Goal: Information Seeking & Learning: Learn about a topic

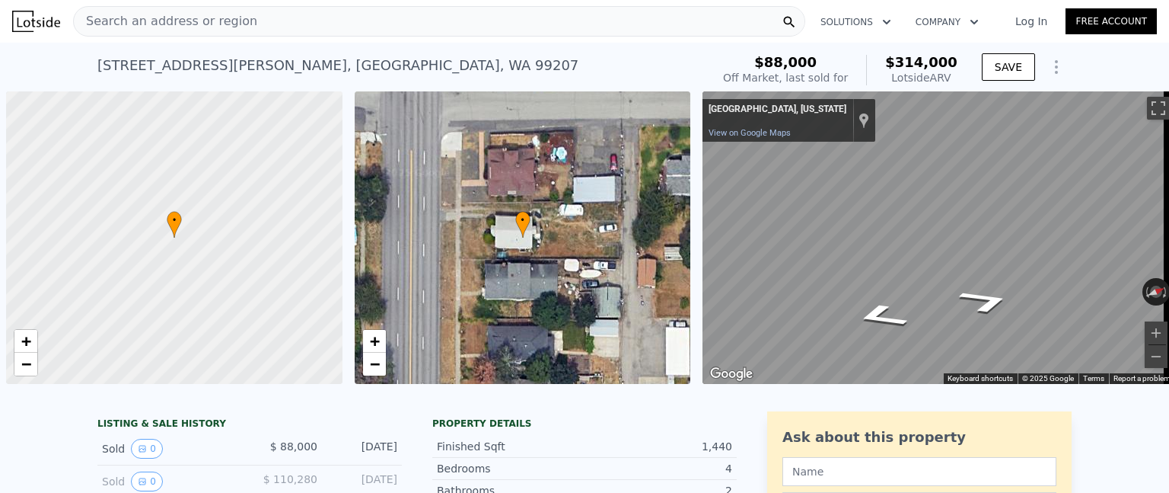
scroll to position [0, 6]
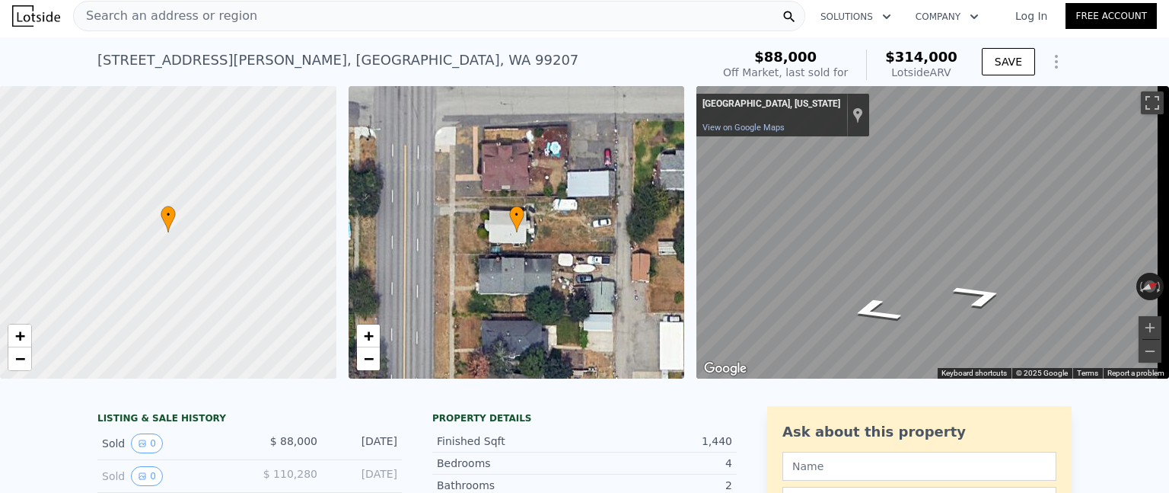
type input "$ 316,000"
type input "5"
type input "$ 197,702"
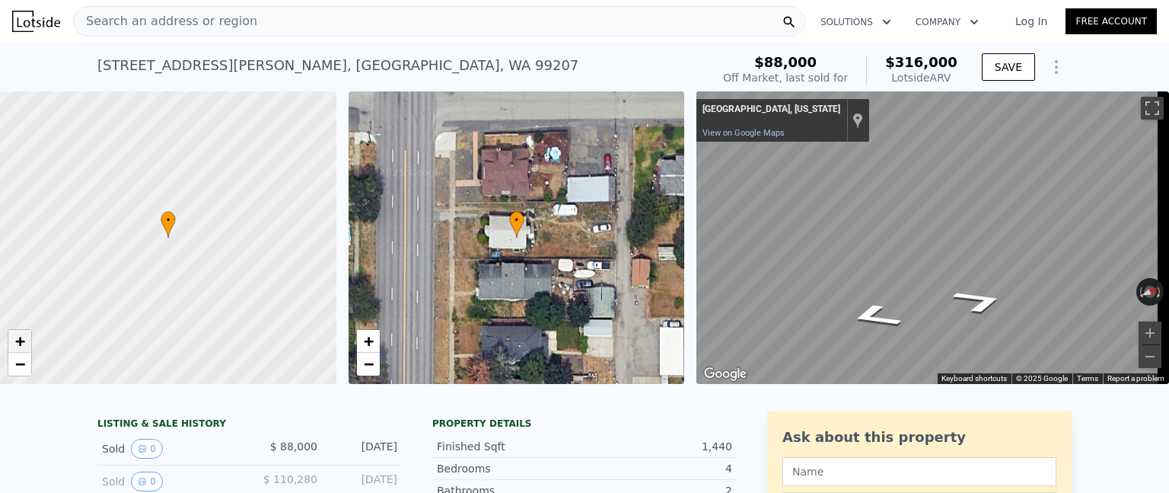
click at [21, 337] on span "+" at bounding box center [20, 340] width 10 height 19
click at [21, 336] on span "+" at bounding box center [20, 340] width 10 height 19
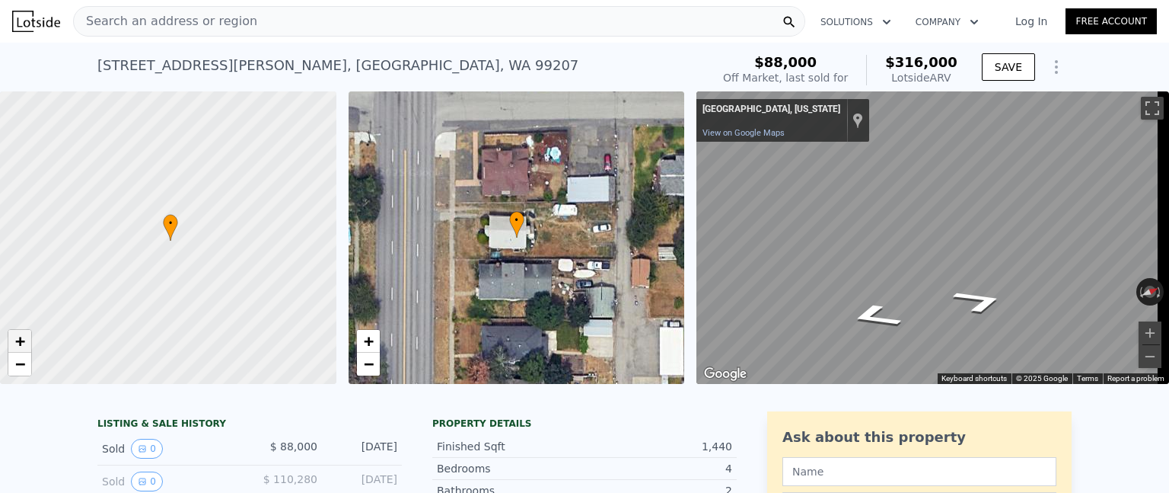
click at [21, 336] on span "+" at bounding box center [20, 340] width 10 height 19
drag, startPoint x: 274, startPoint y: 225, endPoint x: 145, endPoint y: 317, distance: 158.2
click at [145, 317] on div at bounding box center [149, 249] width 403 height 351
drag, startPoint x: 245, startPoint y: 234, endPoint x: 184, endPoint y: 319, distance: 104.8
click at [184, 319] on div at bounding box center [162, 245] width 403 height 351
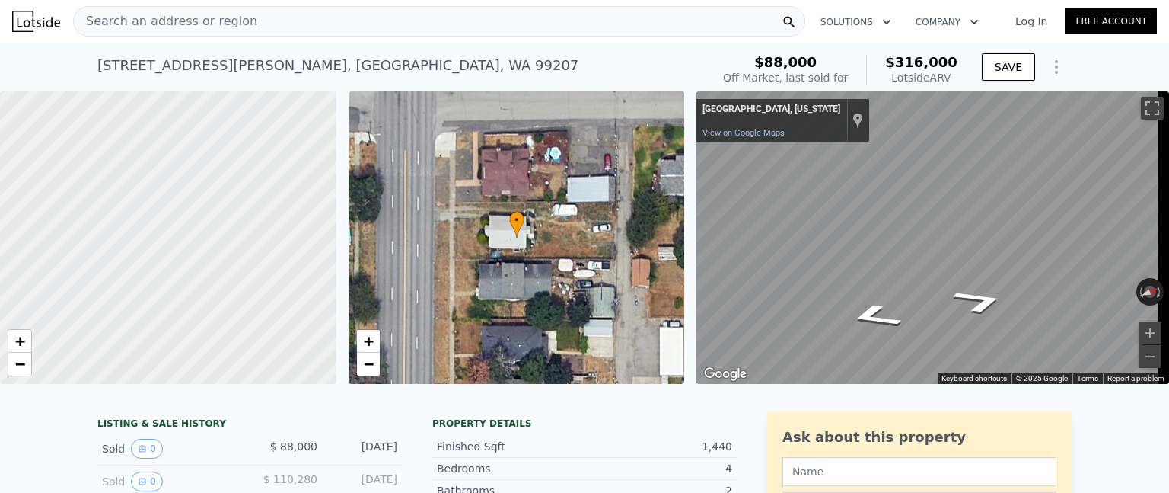
click at [184, 319] on div at bounding box center [162, 245] width 403 height 351
drag, startPoint x: 184, startPoint y: 319, endPoint x: 183, endPoint y: 310, distance: 9.3
click at [184, 318] on div at bounding box center [168, 237] width 403 height 351
click at [18, 371] on span "−" at bounding box center [20, 363] width 10 height 19
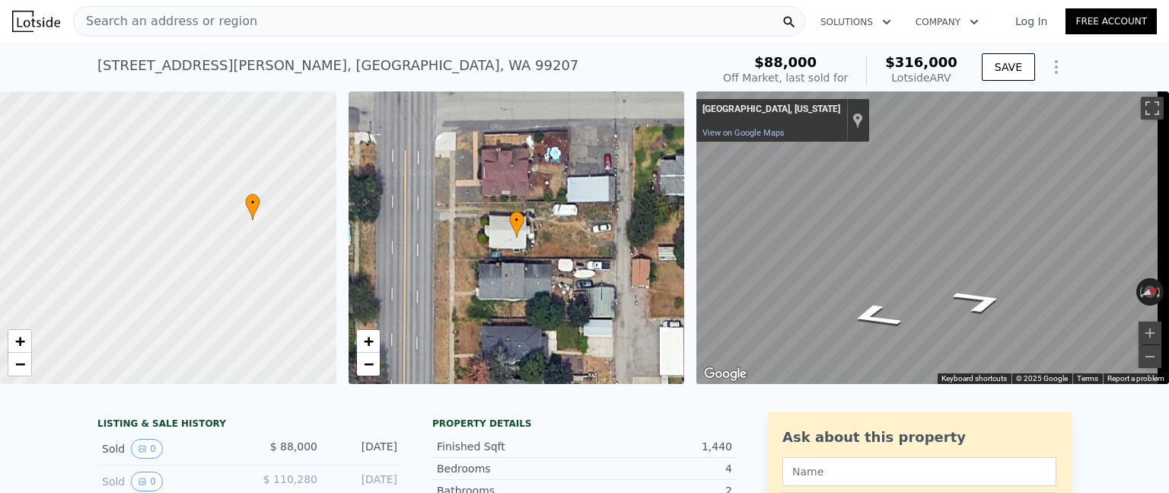
drag, startPoint x: 58, startPoint y: 331, endPoint x: 238, endPoint y: 242, distance: 201.2
click at [238, 242] on div at bounding box center [168, 237] width 403 height 351
click at [11, 346] on link "+" at bounding box center [19, 341] width 23 height 23
drag, startPoint x: 238, startPoint y: 270, endPoint x: 85, endPoint y: 252, distance: 154.0
click at [88, 255] on div at bounding box center [153, 234] width 403 height 351
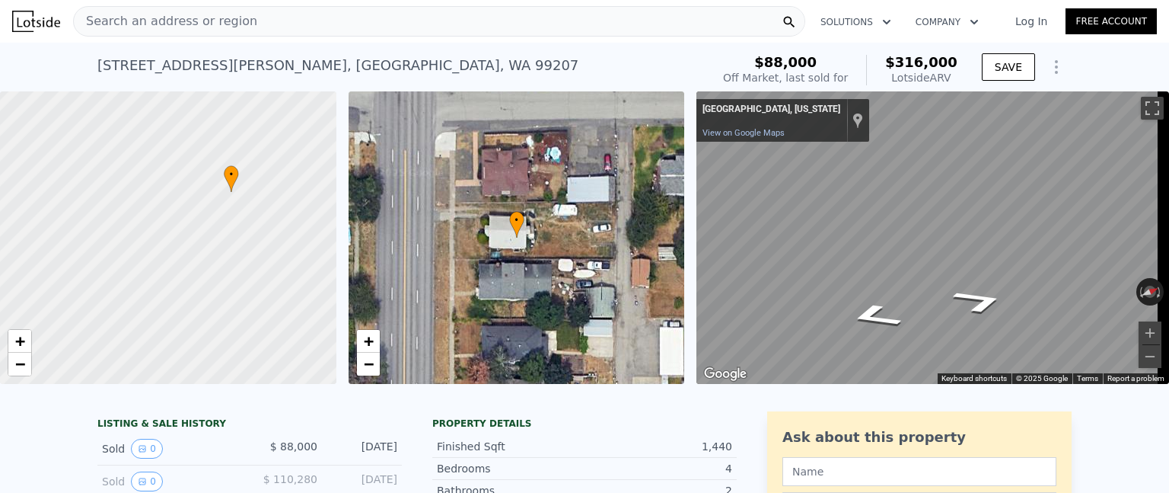
click at [83, 250] on div at bounding box center [153, 234] width 403 height 351
drag, startPoint x: 201, startPoint y: 255, endPoint x: 153, endPoint y: 235, distance: 51.9
click at [153, 235] on div at bounding box center [164, 236] width 403 height 351
click at [18, 331] on link "+" at bounding box center [19, 341] width 23 height 23
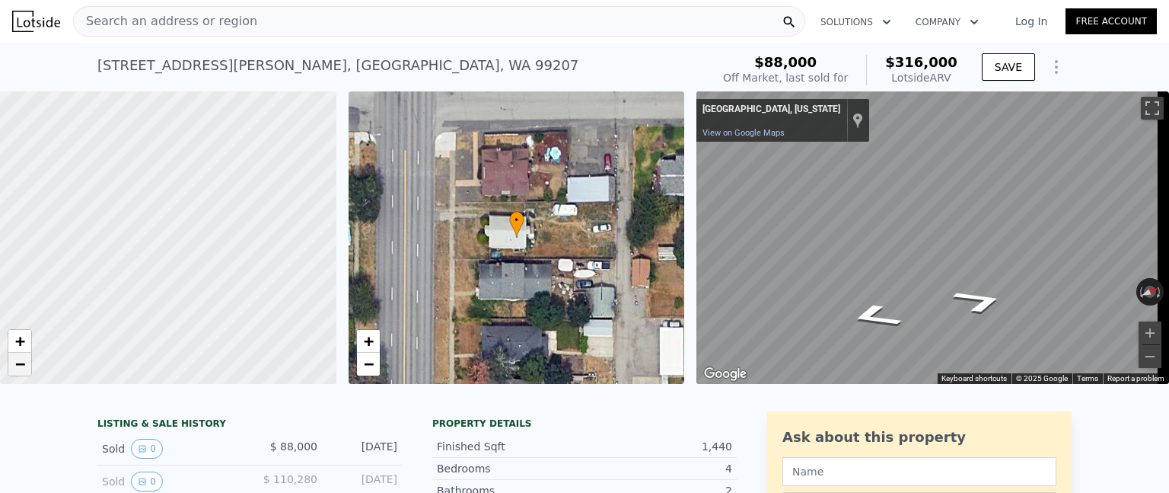
click at [13, 357] on link "−" at bounding box center [19, 363] width 23 height 23
click at [14, 357] on link "−" at bounding box center [19, 363] width 23 height 23
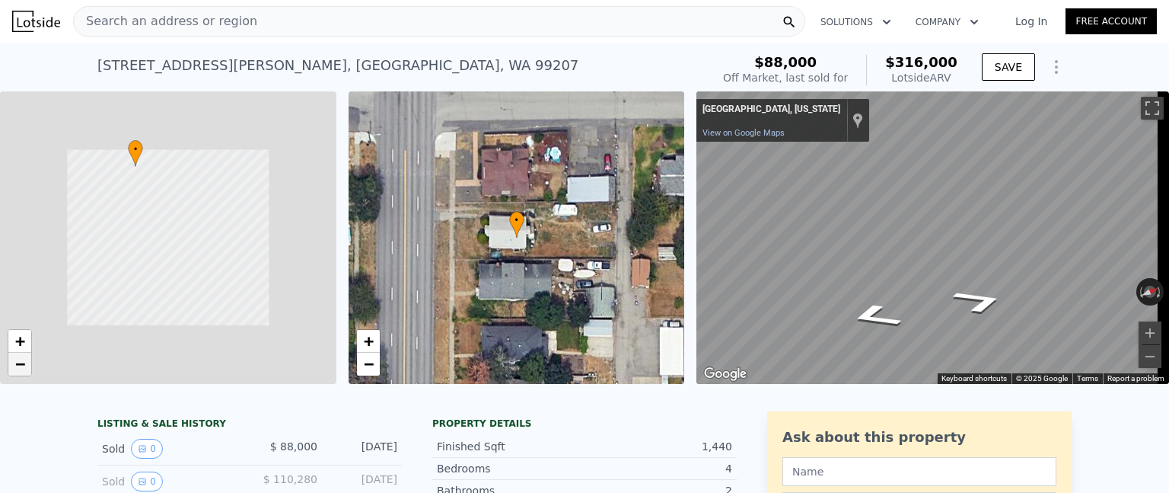
click at [14, 357] on link "−" at bounding box center [19, 363] width 23 height 23
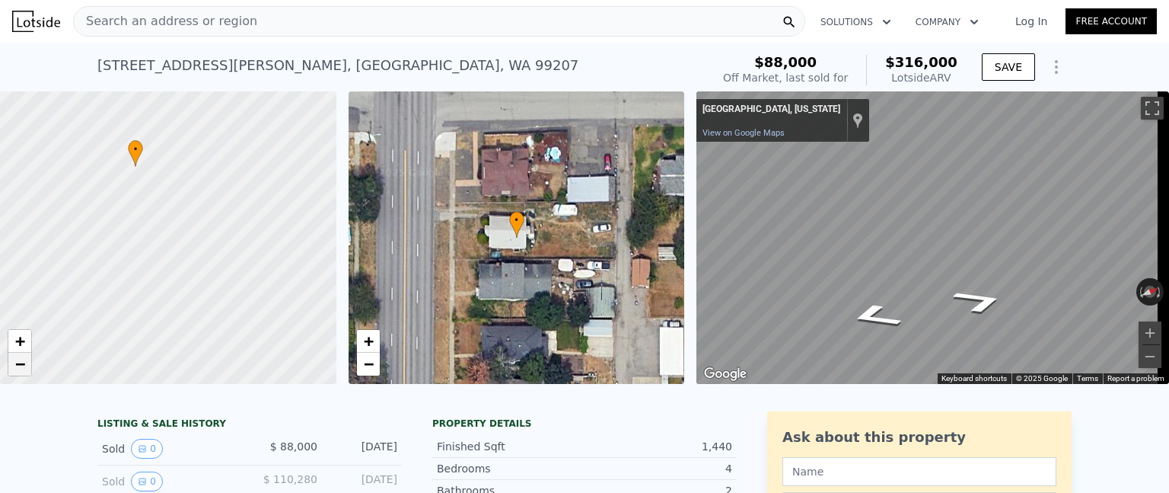
click at [14, 357] on link "−" at bounding box center [19, 363] width 23 height 23
drag, startPoint x: 85, startPoint y: 293, endPoint x: 240, endPoint y: 310, distance: 155.5
click at [240, 310] on div at bounding box center [168, 237] width 403 height 351
drag, startPoint x: 240, startPoint y: 310, endPoint x: 241, endPoint y: 302, distance: 7.7
click at [240, 310] on div at bounding box center [168, 237] width 403 height 351
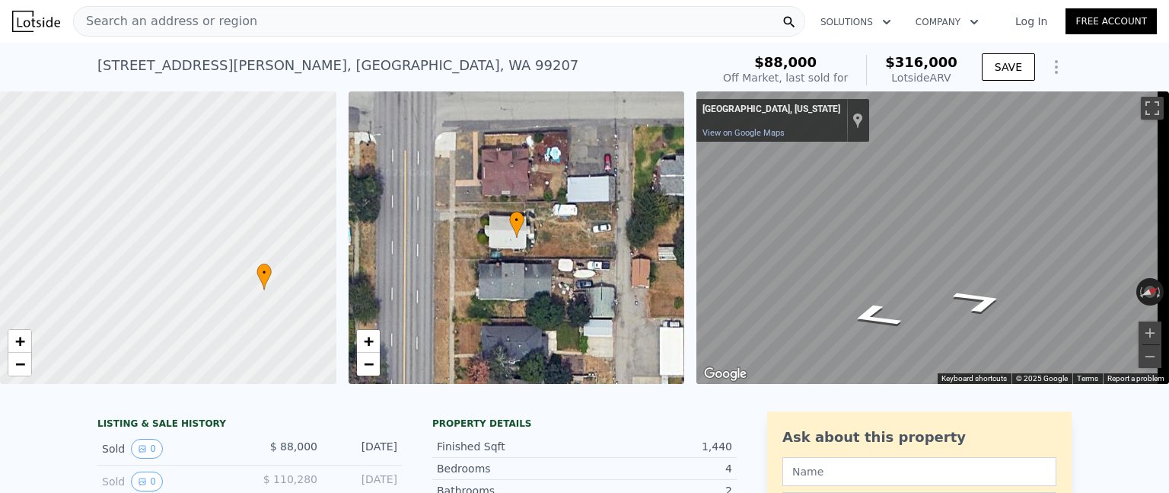
drag, startPoint x: 134, startPoint y: 213, endPoint x: 91, endPoint y: 285, distance: 83.7
click at [91, 284] on div at bounding box center [166, 236] width 403 height 351
click at [22, 340] on span "+" at bounding box center [20, 340] width 10 height 19
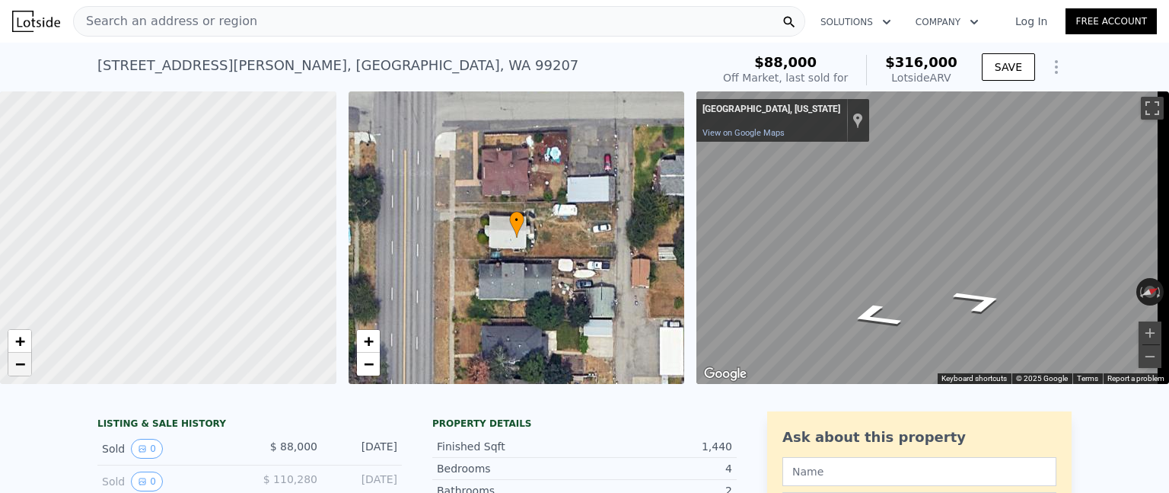
click at [27, 365] on link "−" at bounding box center [19, 363] width 23 height 23
click at [25, 365] on link "−" at bounding box center [19, 363] width 23 height 23
drag, startPoint x: 170, startPoint y: 249, endPoint x: 159, endPoint y: 231, distance: 21.2
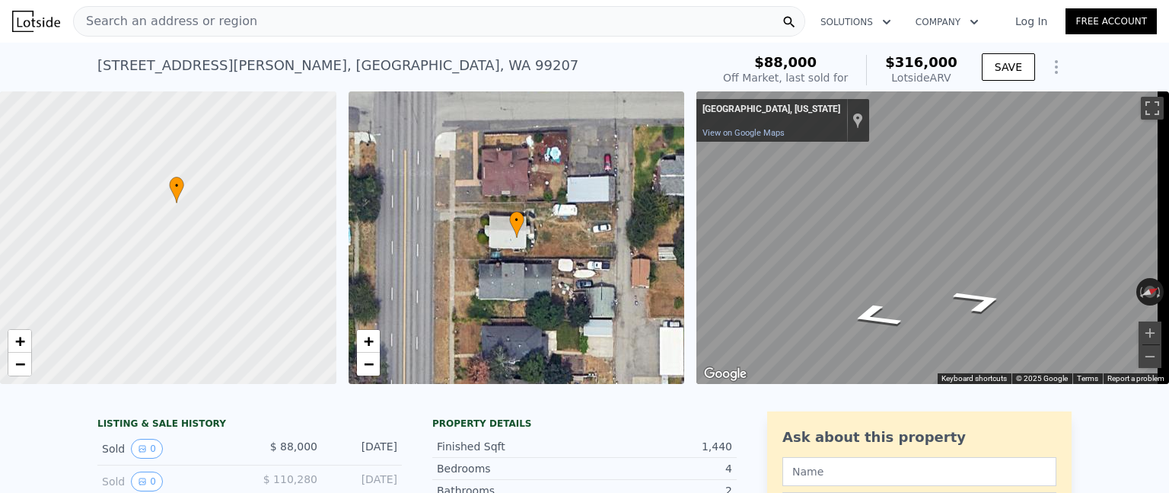
click at [159, 231] on div at bounding box center [168, 237] width 403 height 351
click at [158, 231] on div at bounding box center [168, 237] width 403 height 351
drag, startPoint x: 223, startPoint y: 142, endPoint x: 207, endPoint y: 191, distance: 51.3
click at [207, 191] on div at bounding box center [168, 237] width 403 height 351
click at [209, 190] on div at bounding box center [168, 237] width 403 height 351
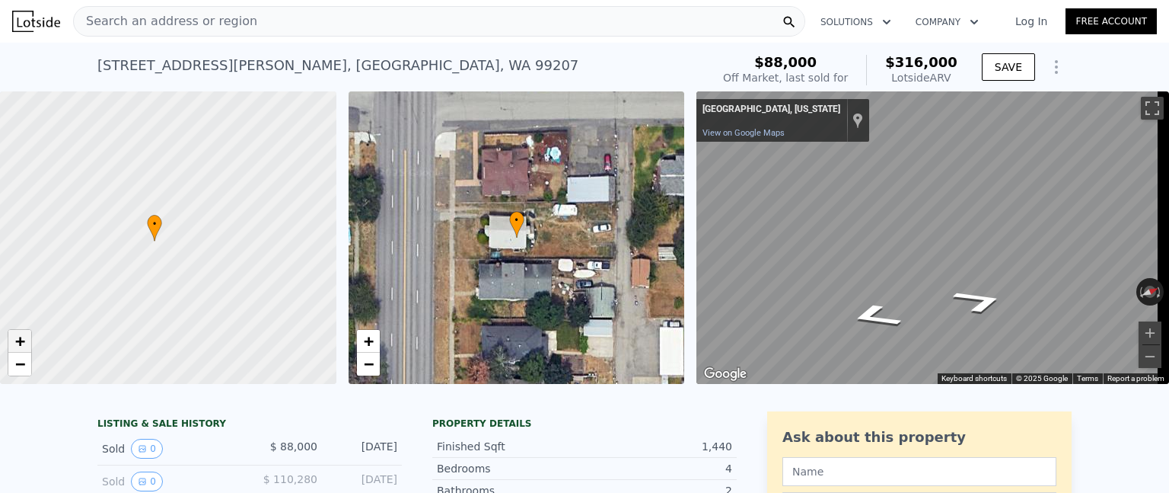
click at [18, 333] on span "+" at bounding box center [20, 340] width 10 height 19
click at [18, 356] on span "−" at bounding box center [20, 363] width 10 height 19
drag, startPoint x: 1139, startPoint y: 100, endPoint x: 1139, endPoint y: 228, distance: 128.7
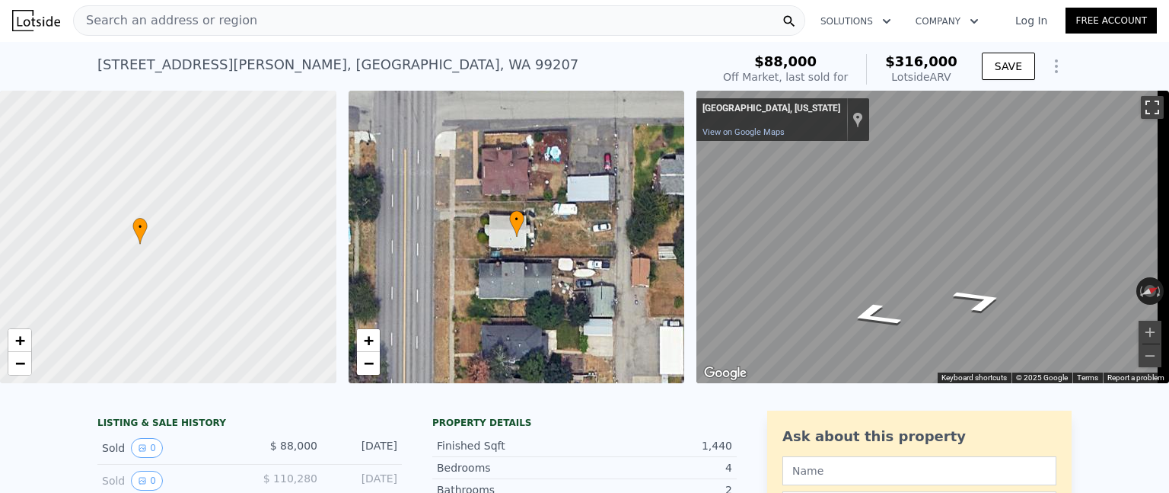
click at [1141, 100] on button "Toggle fullscreen view" at bounding box center [1152, 107] width 23 height 23
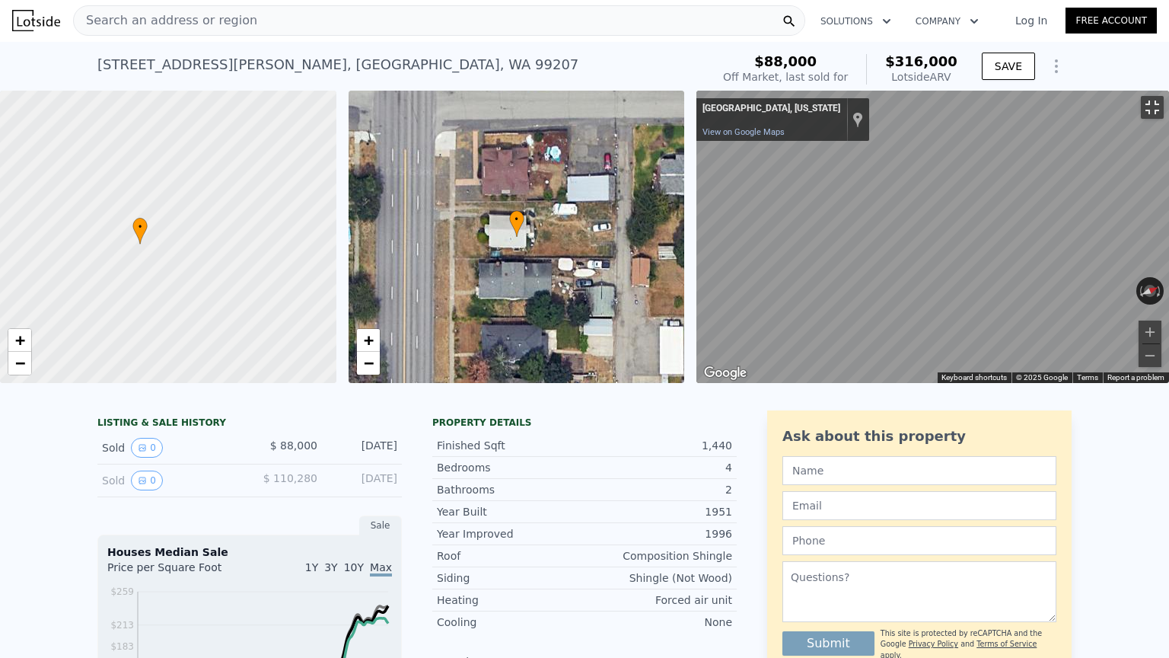
click at [1151, 96] on button "Toggle fullscreen view" at bounding box center [1152, 107] width 23 height 23
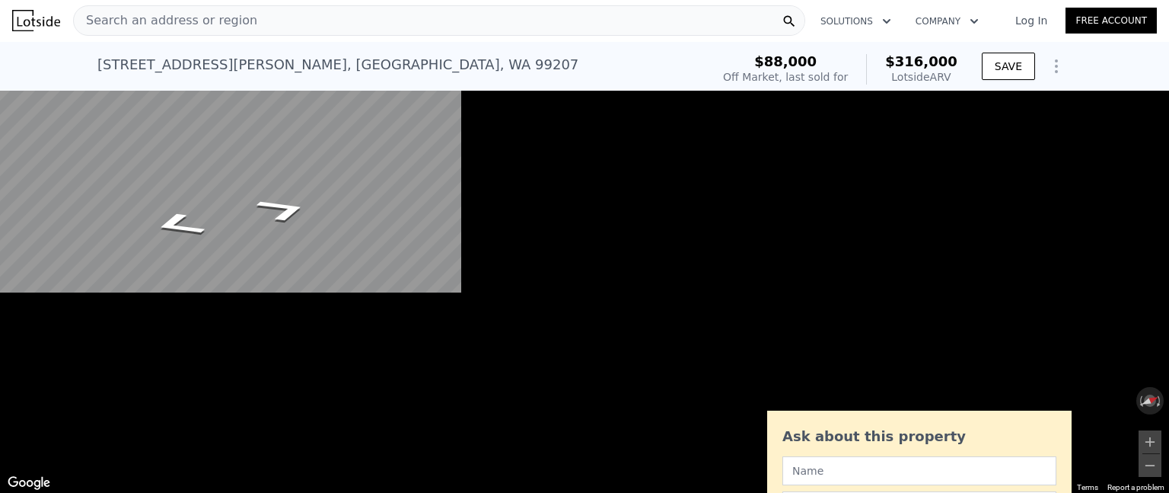
click at [1141, 28] on button "Toggle fullscreen view" at bounding box center [1152, 16] width 23 height 23
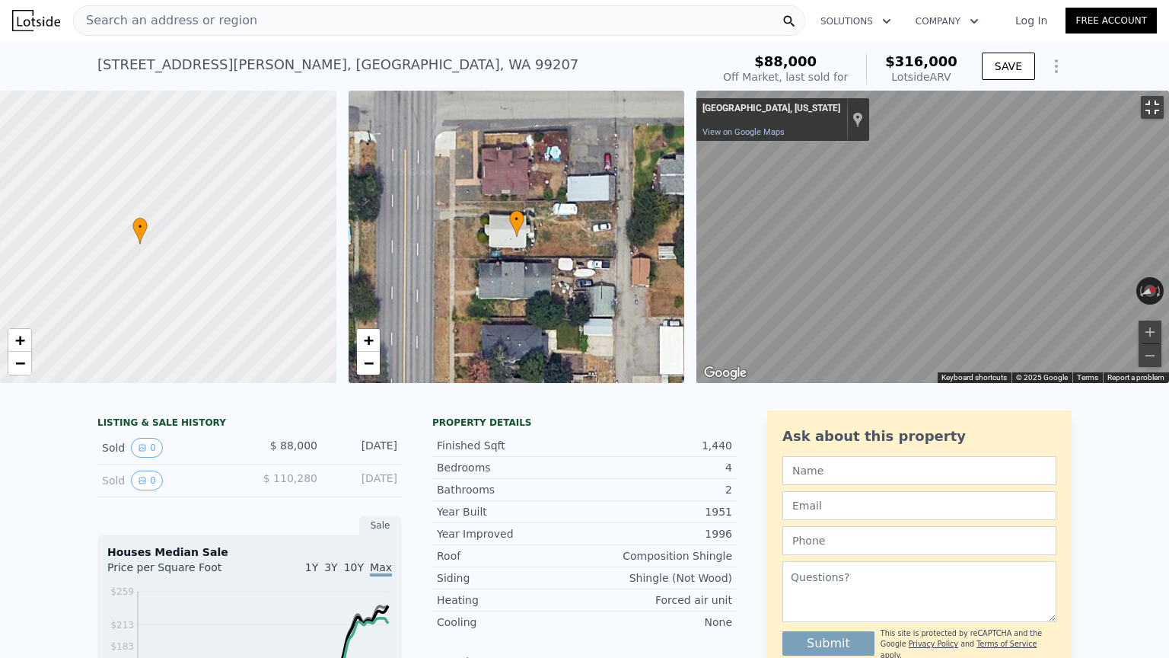
click at [1152, 96] on button "Toggle fullscreen view" at bounding box center [1152, 107] width 23 height 23
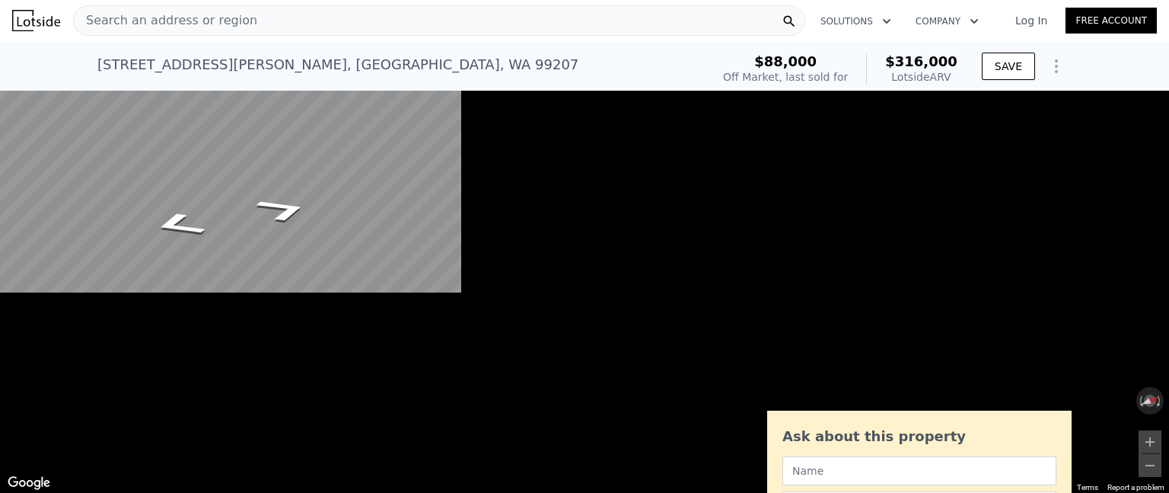
click at [372, 364] on span "−" at bounding box center [368, 362] width 10 height 19
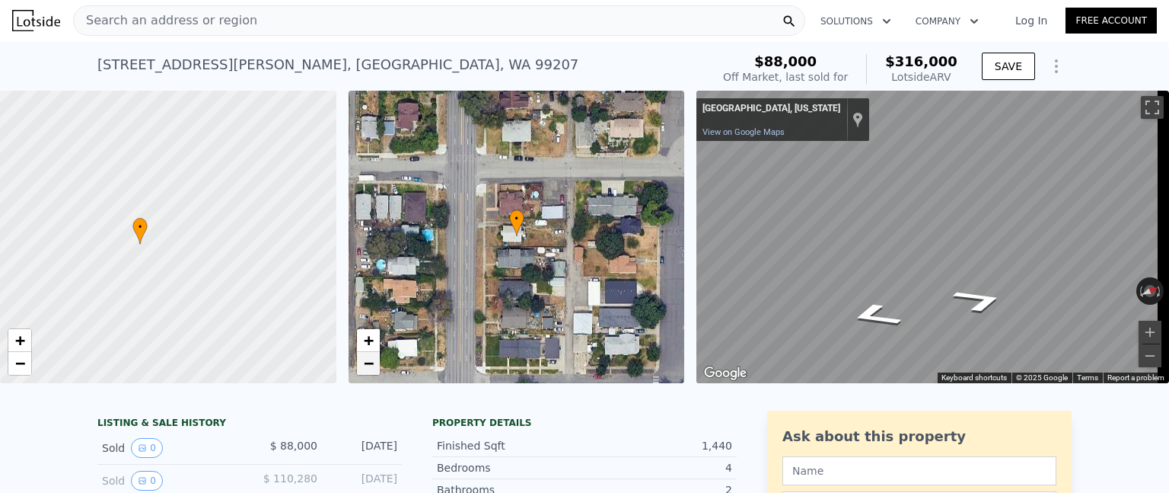
click at [368, 360] on span "−" at bounding box center [368, 362] width 10 height 19
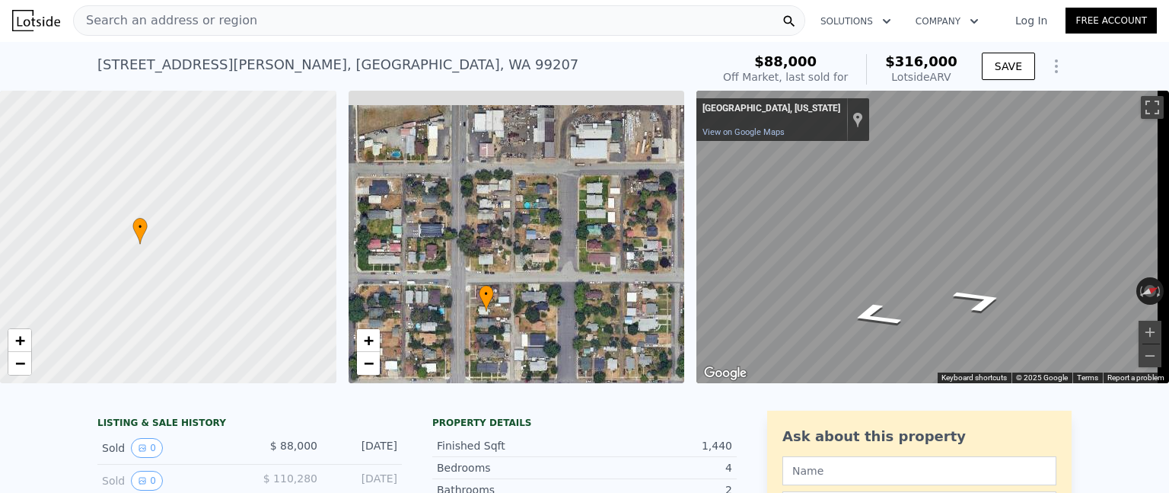
drag, startPoint x: 557, startPoint y: 257, endPoint x: 573, endPoint y: 276, distance: 24.4
click at [523, 335] on div "• + −" at bounding box center [517, 237] width 337 height 292
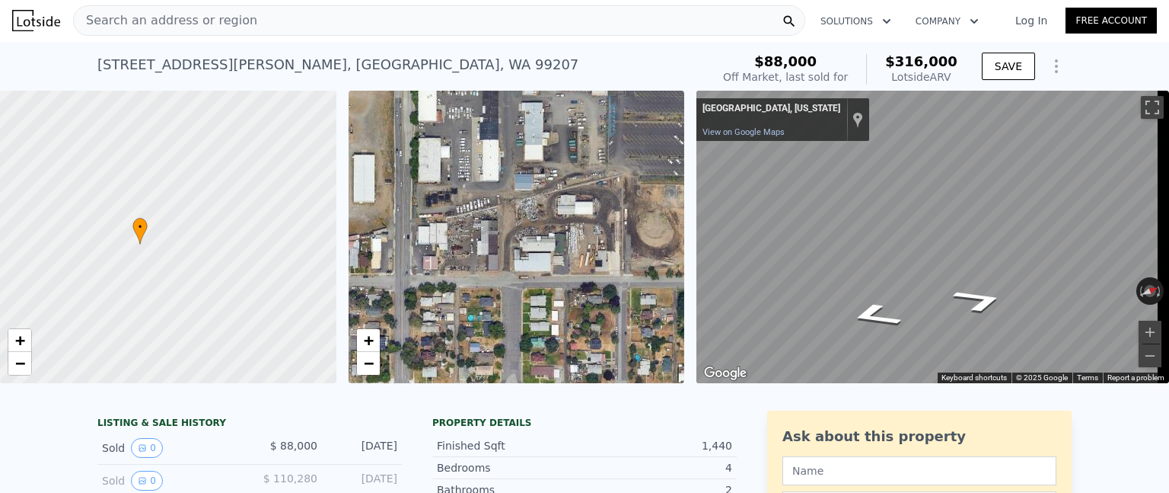
drag, startPoint x: 614, startPoint y: 225, endPoint x: 559, endPoint y: 338, distance: 126.3
click at [559, 338] on div "• + −" at bounding box center [517, 237] width 337 height 292
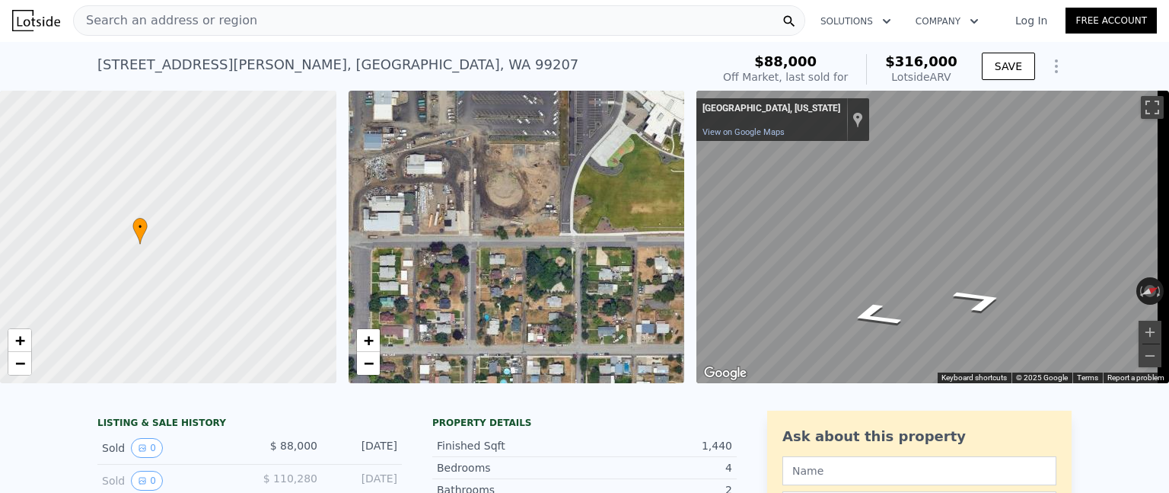
drag, startPoint x: 576, startPoint y: 308, endPoint x: 417, endPoint y: 267, distance: 164.2
click at [417, 267] on div "• + −" at bounding box center [517, 237] width 337 height 292
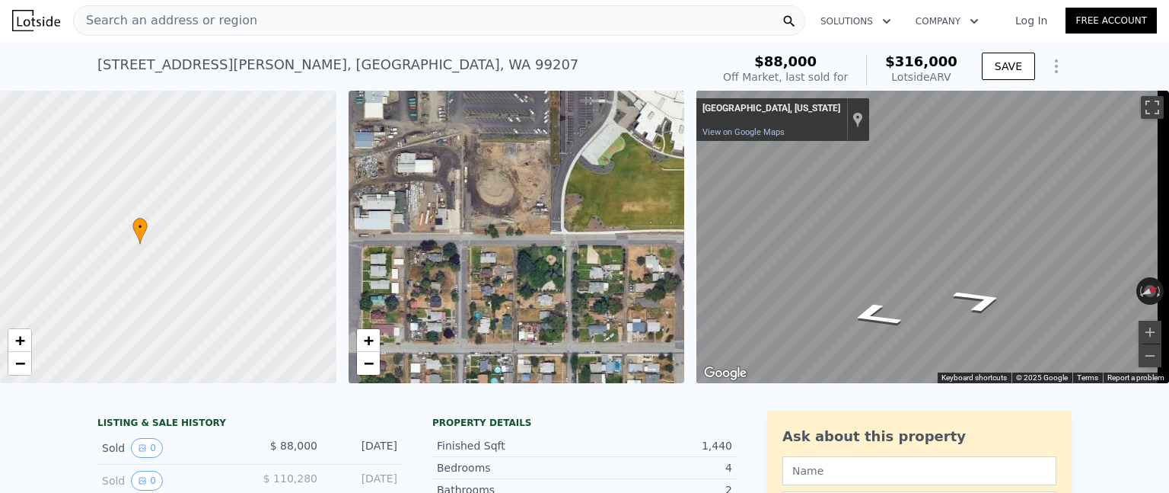
drag, startPoint x: 417, startPoint y: 267, endPoint x: 503, endPoint y: 236, distance: 91.5
click at [417, 267] on div "• + −" at bounding box center [517, 237] width 337 height 292
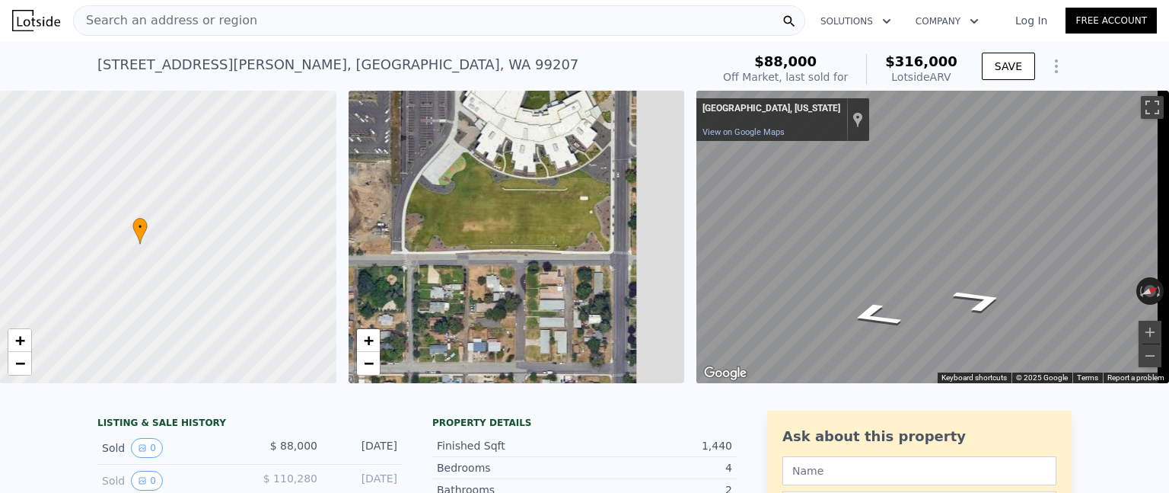
drag, startPoint x: 521, startPoint y: 237, endPoint x: 426, endPoint y: 251, distance: 96.3
click at [413, 248] on div "• + −" at bounding box center [517, 237] width 337 height 292
click at [421, 246] on div "• + −" at bounding box center [517, 237] width 337 height 292
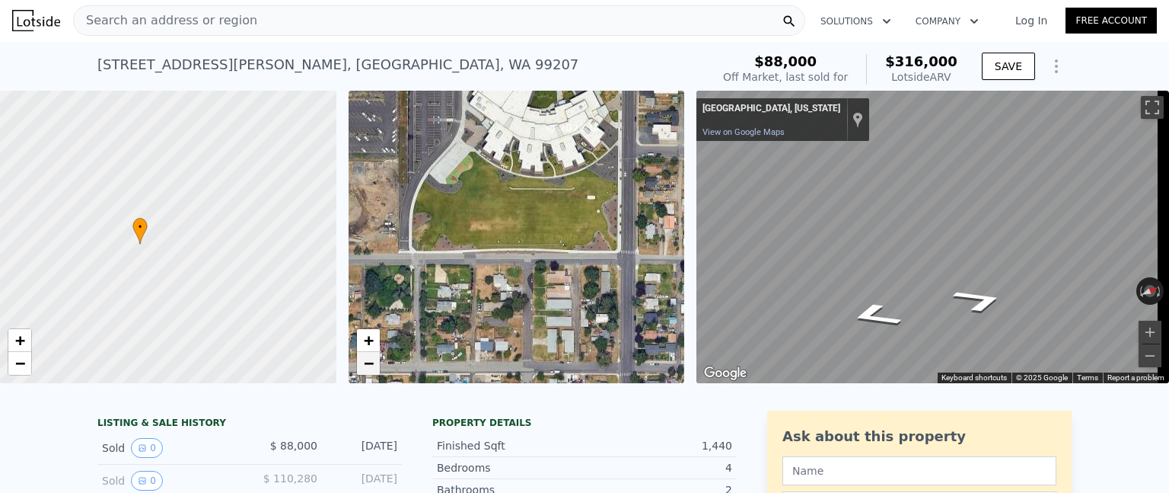
click at [365, 362] on span "−" at bounding box center [368, 362] width 10 height 19
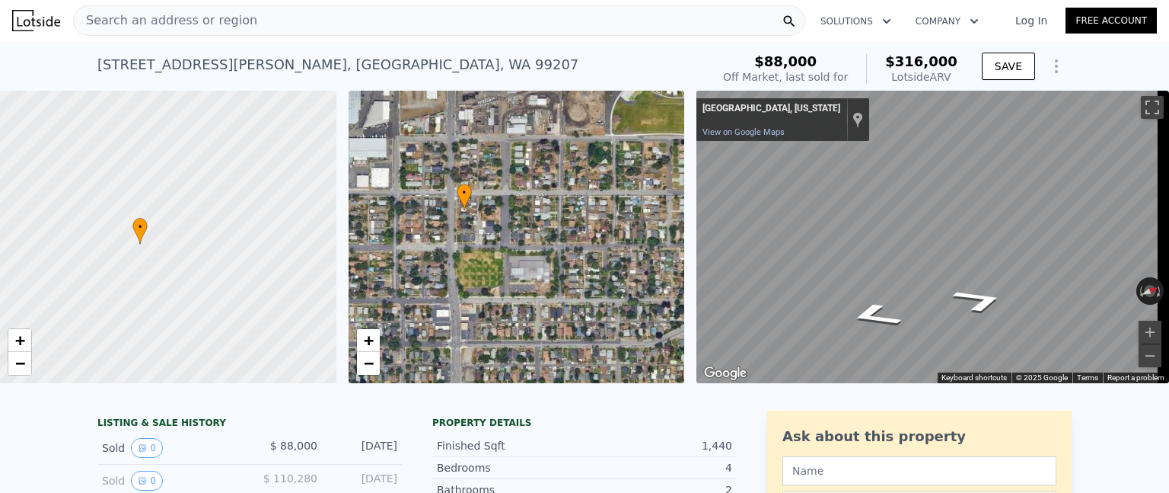
drag, startPoint x: 399, startPoint y: 316, endPoint x: 550, endPoint y: 203, distance: 188.8
click at [551, 203] on div "• + −" at bounding box center [517, 237] width 337 height 292
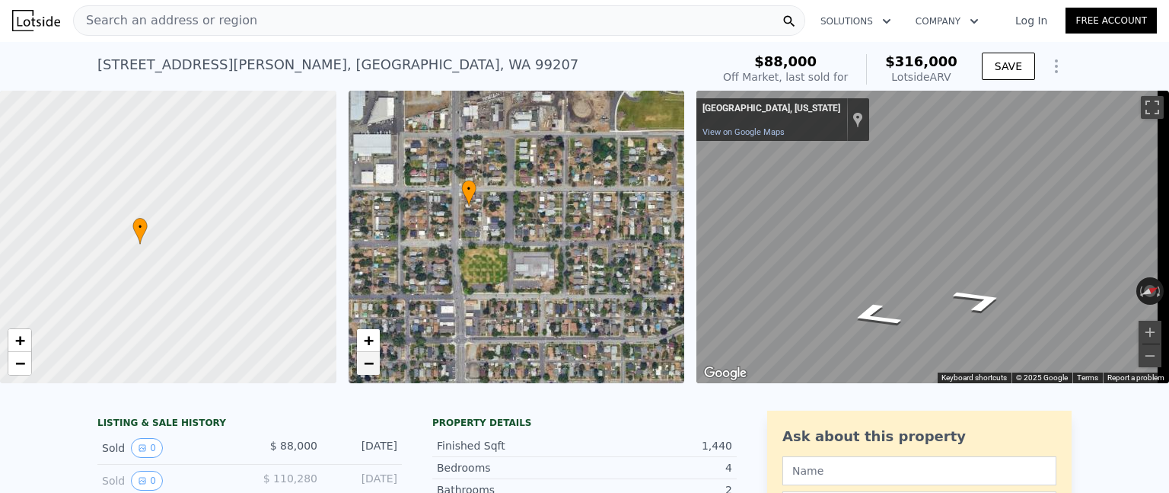
click at [368, 362] on span "−" at bounding box center [368, 362] width 10 height 19
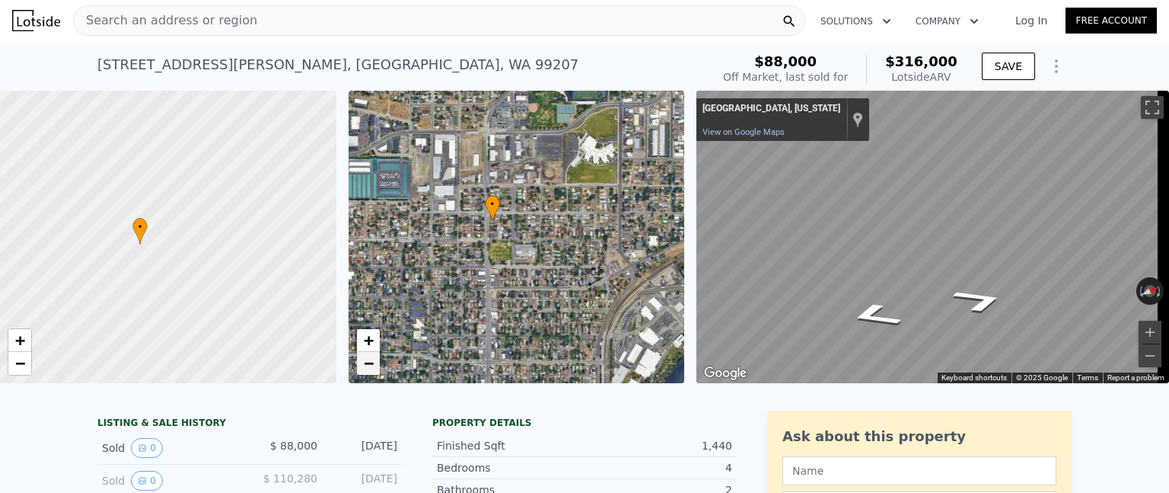
click at [368, 362] on span "−" at bounding box center [368, 362] width 10 height 19
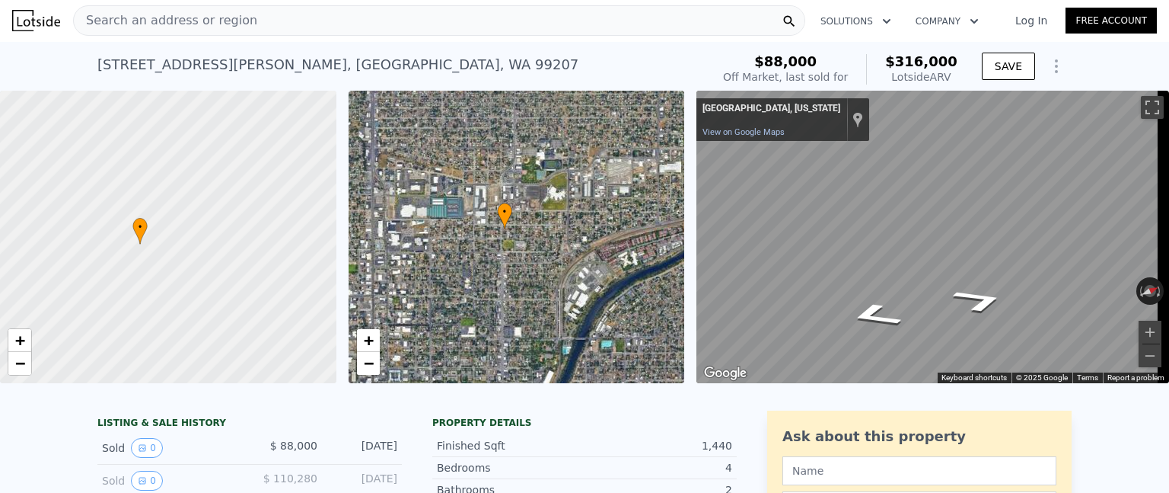
scroll to position [0, 0]
click at [366, 331] on link "+" at bounding box center [368, 341] width 23 height 23
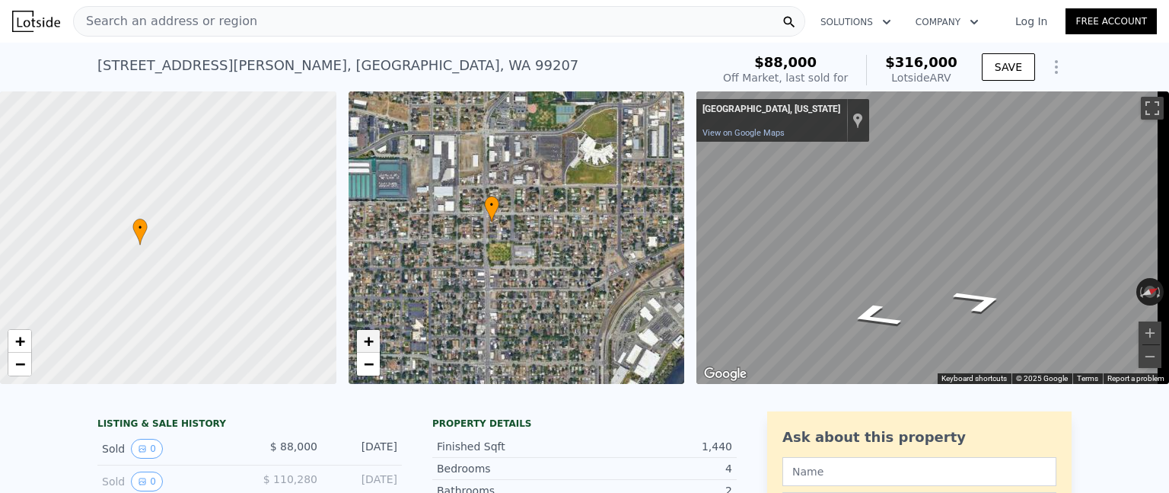
click at [366, 331] on link "+" at bounding box center [368, 341] width 23 height 23
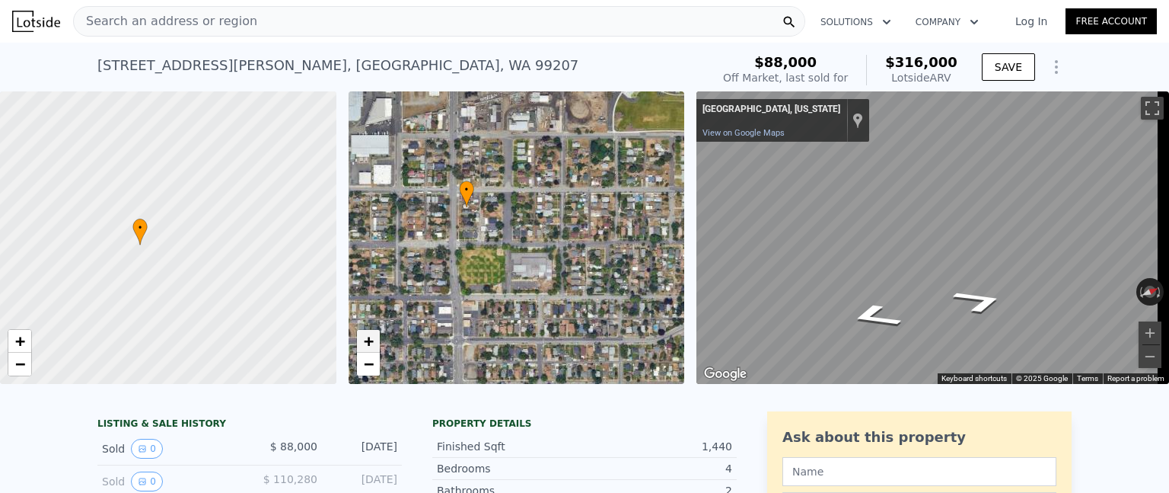
click at [366, 331] on link "+" at bounding box center [368, 341] width 23 height 23
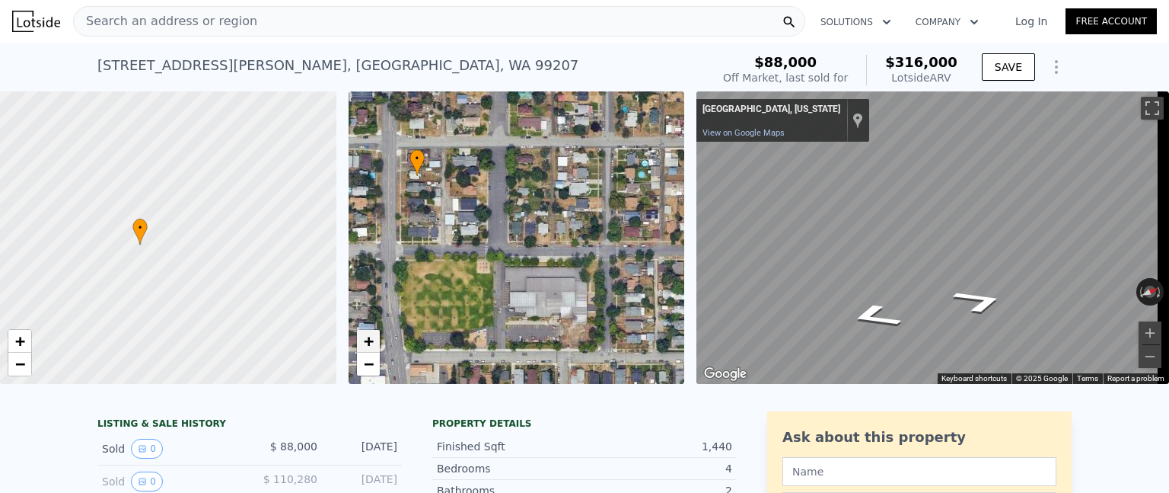
click at [366, 331] on link "+" at bounding box center [368, 341] width 23 height 23
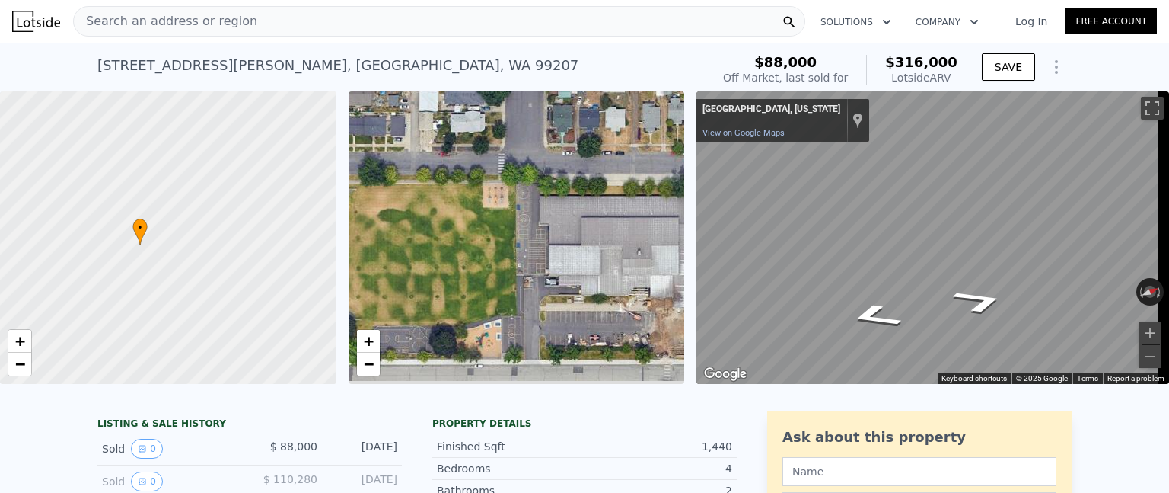
drag, startPoint x: 454, startPoint y: 342, endPoint x: 502, endPoint y: 238, distance: 115.1
click at [501, 239] on div "• + −" at bounding box center [517, 237] width 337 height 292
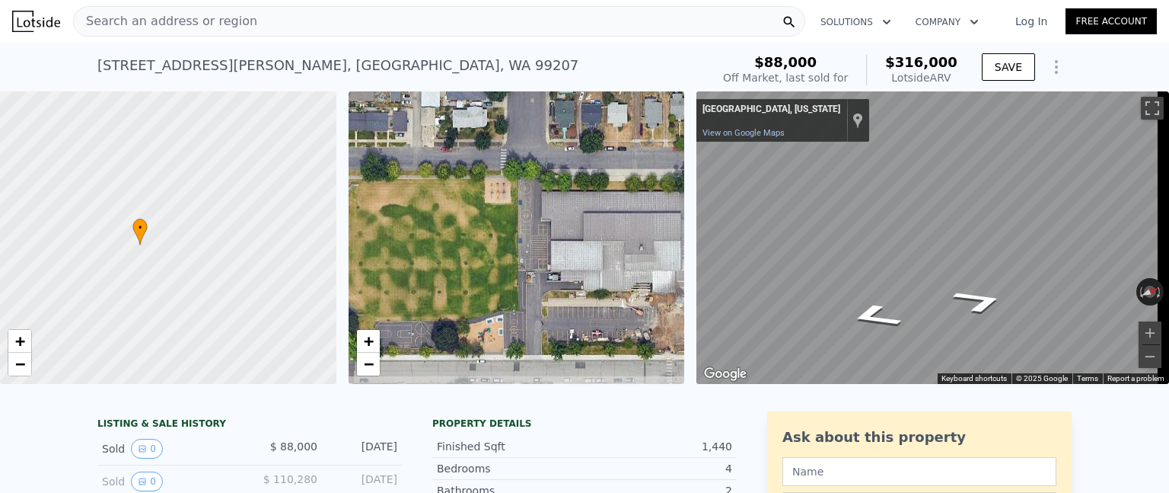
click at [535, 287] on div "• + −" at bounding box center [517, 237] width 337 height 292
click at [375, 360] on link "−" at bounding box center [368, 363] width 23 height 23
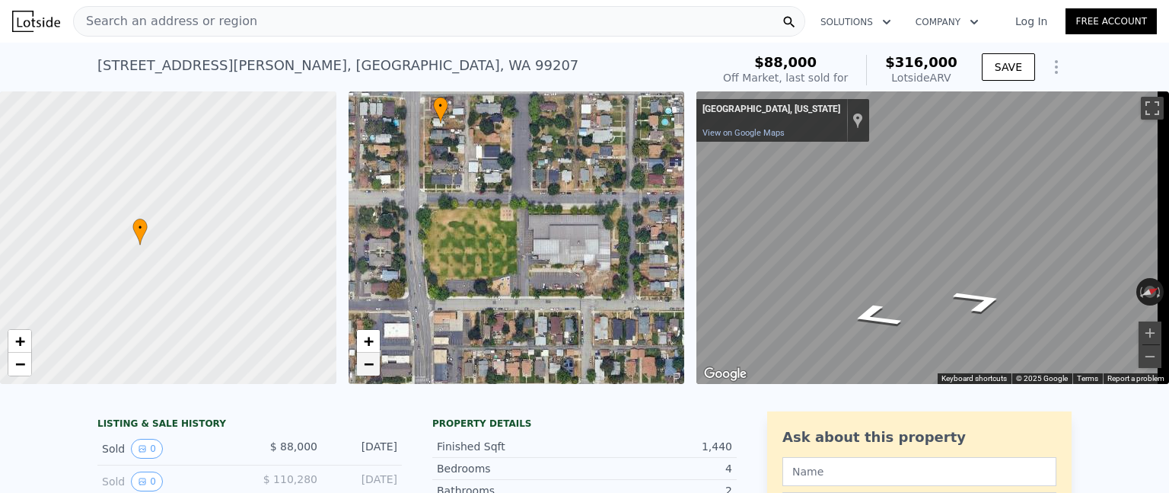
click at [375, 360] on link "−" at bounding box center [368, 363] width 23 height 23
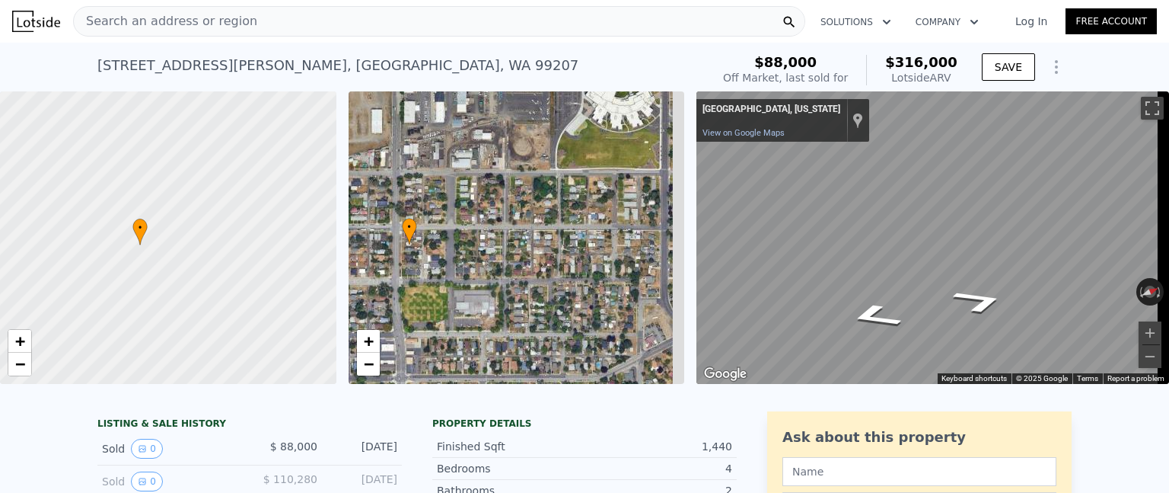
drag, startPoint x: 553, startPoint y: 228, endPoint x: 485, endPoint y: 291, distance: 93.2
click at [485, 291] on div "• + −" at bounding box center [517, 237] width 337 height 292
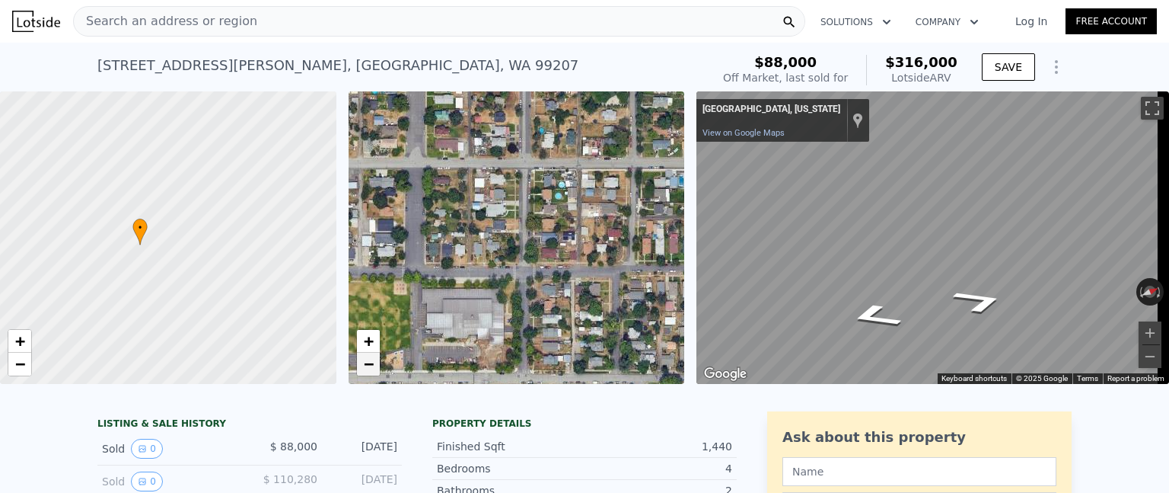
click at [375, 362] on link "−" at bounding box center [368, 363] width 23 height 23
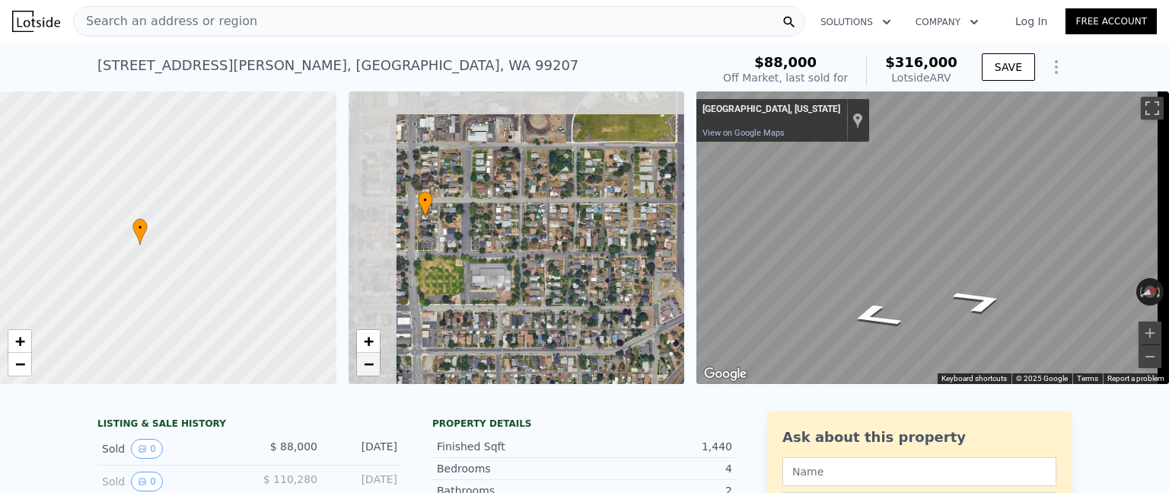
click at [375, 362] on link "−" at bounding box center [368, 363] width 23 height 23
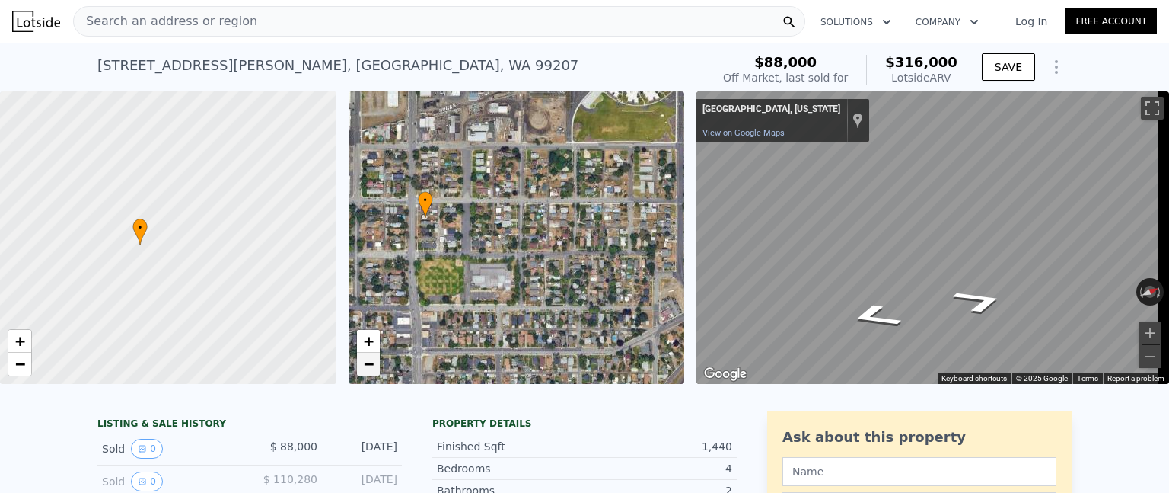
click at [369, 359] on span "−" at bounding box center [368, 363] width 10 height 19
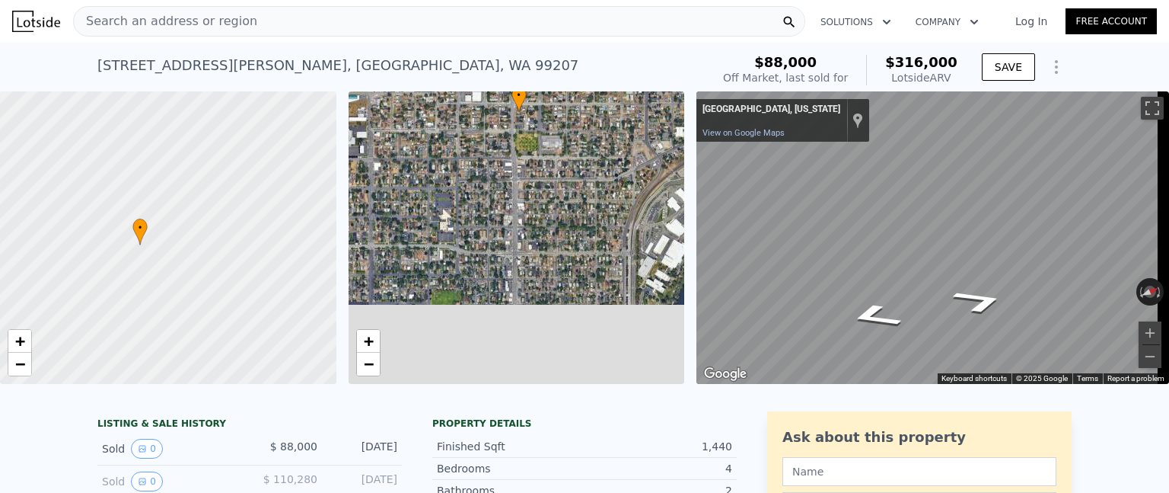
drag, startPoint x: 506, startPoint y: 340, endPoint x: 582, endPoint y: 194, distance: 164.8
click at [569, 206] on div "• + −" at bounding box center [517, 237] width 337 height 292
click at [582, 194] on div "• + −" at bounding box center [517, 237] width 337 height 292
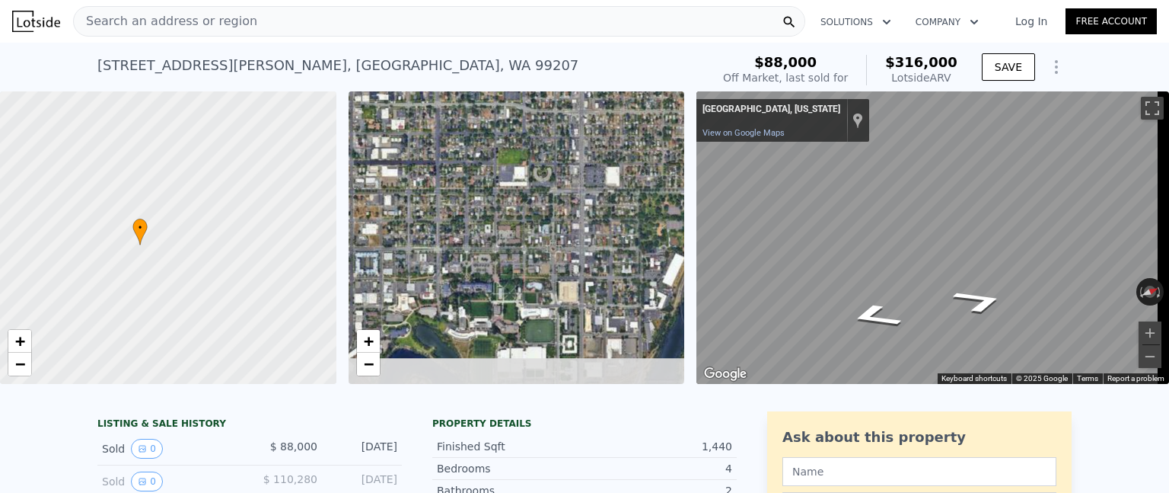
drag, startPoint x: 476, startPoint y: 295, endPoint x: 521, endPoint y: 179, distance: 124.8
click at [521, 179] on div "• + −" at bounding box center [517, 237] width 337 height 292
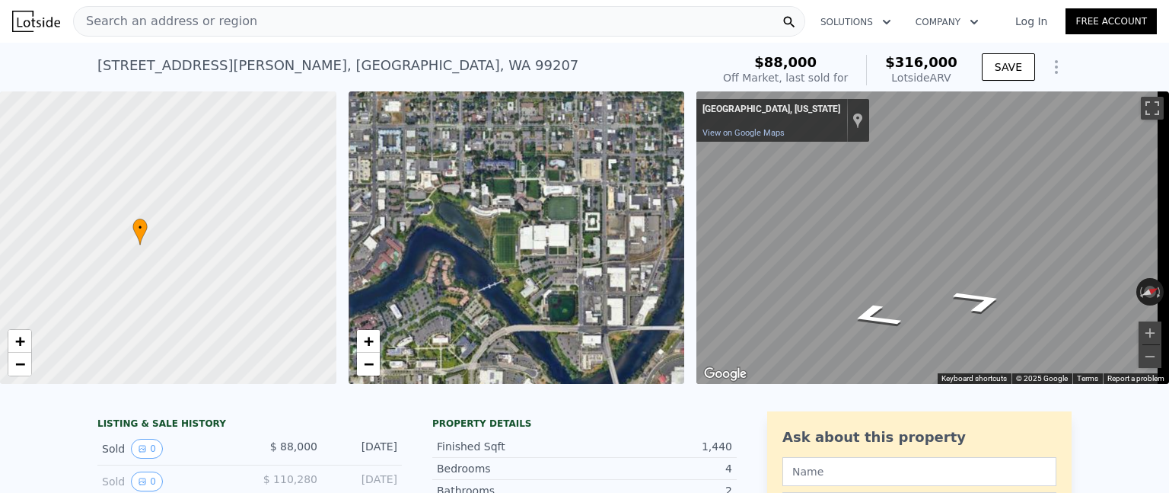
drag, startPoint x: 535, startPoint y: 266, endPoint x: 558, endPoint y: 143, distance: 124.7
click at [558, 143] on div "• + −" at bounding box center [517, 237] width 337 height 292
click at [557, 142] on div "• + −" at bounding box center [517, 237] width 337 height 292
click at [364, 337] on span "+" at bounding box center [368, 340] width 10 height 19
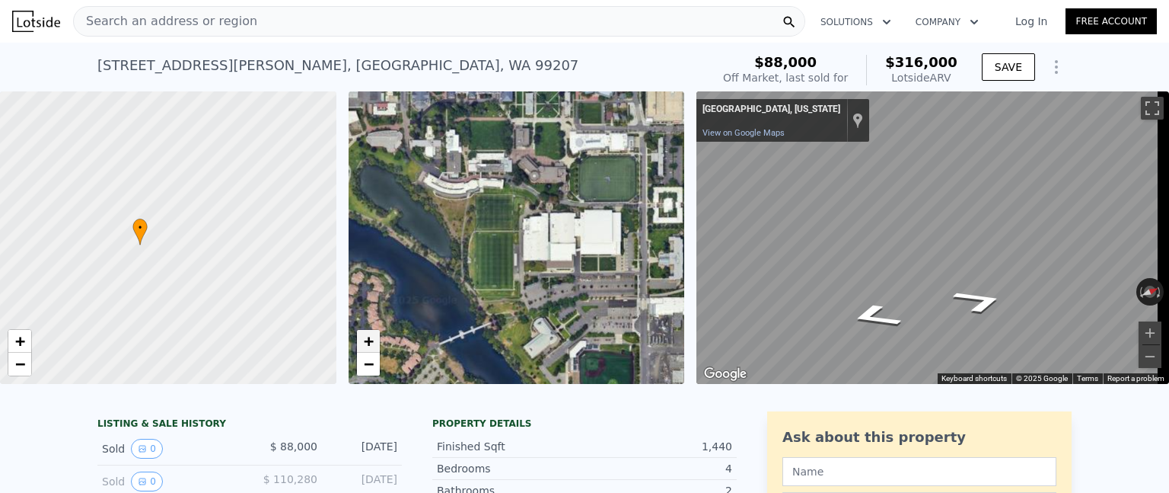
click at [364, 337] on span "+" at bounding box center [368, 340] width 10 height 19
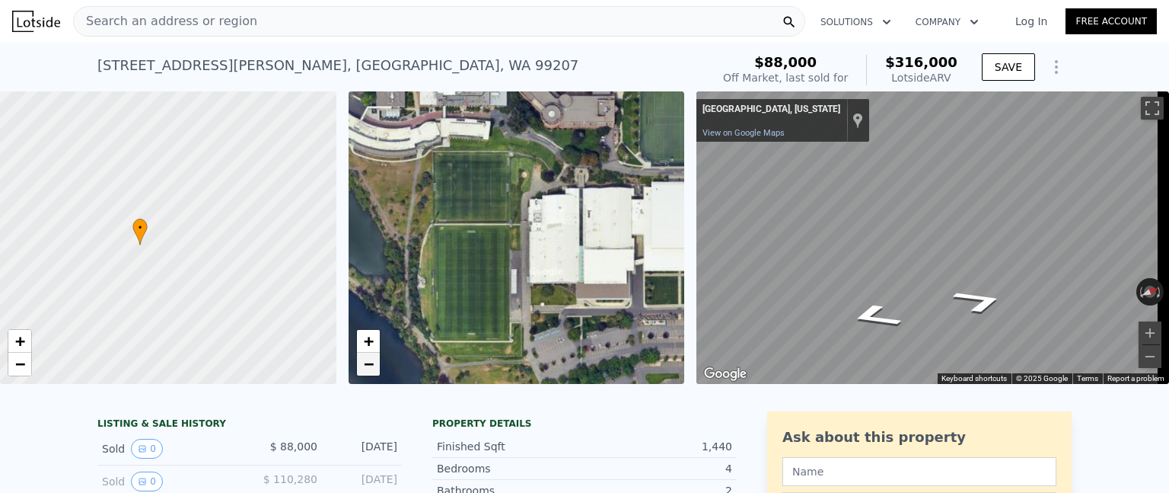
click at [357, 365] on link "−" at bounding box center [368, 363] width 23 height 23
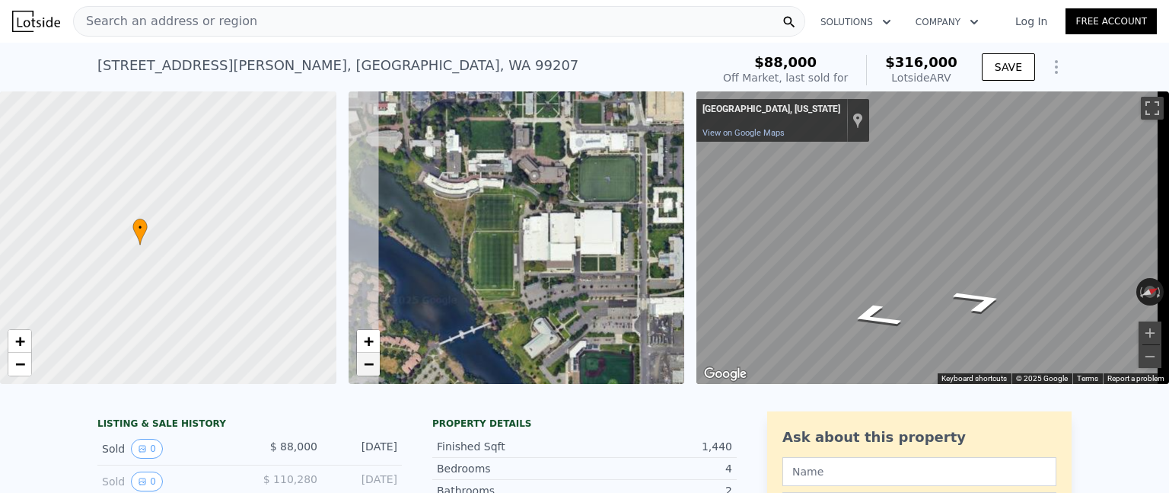
click at [367, 362] on span "−" at bounding box center [368, 363] width 10 height 19
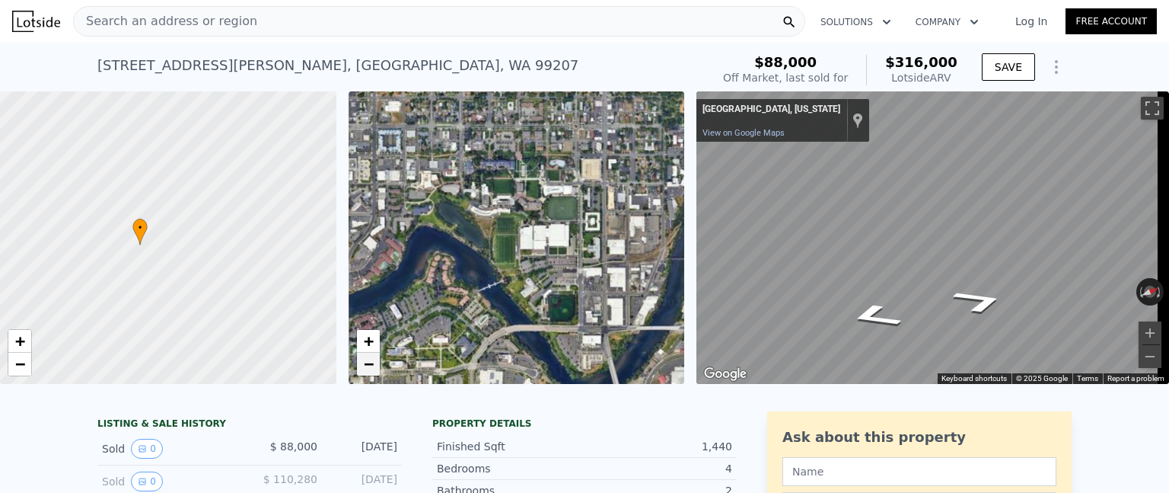
click at [367, 362] on span "−" at bounding box center [368, 363] width 10 height 19
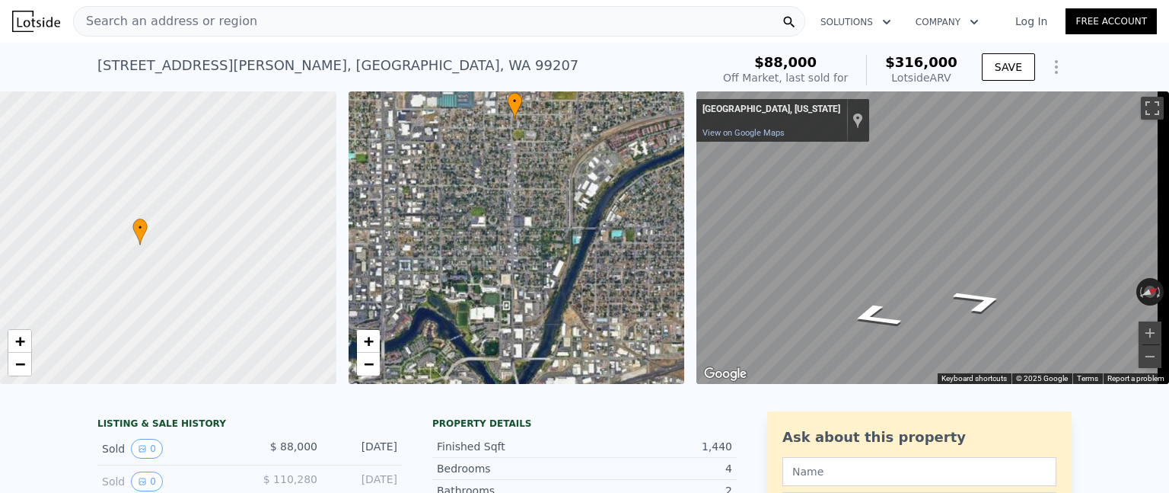
drag, startPoint x: 506, startPoint y: 254, endPoint x: 458, endPoint y: 330, distance: 90.0
click at [458, 330] on div "• + −" at bounding box center [517, 237] width 337 height 292
click at [375, 346] on link "+" at bounding box center [368, 341] width 23 height 23
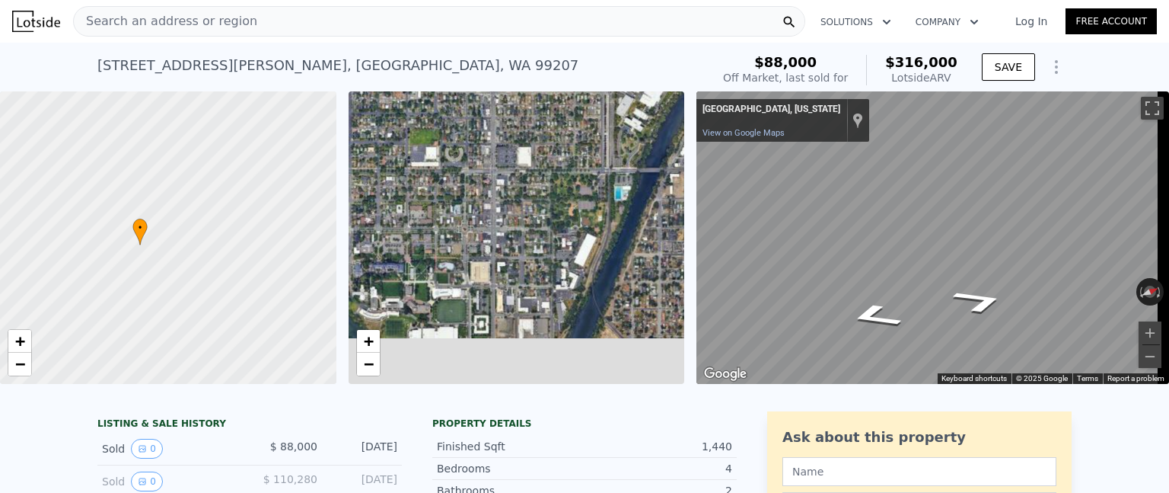
drag, startPoint x: 491, startPoint y: 343, endPoint x: 463, endPoint y: 256, distance: 92.0
click at [463, 258] on div "• + −" at bounding box center [517, 237] width 337 height 292
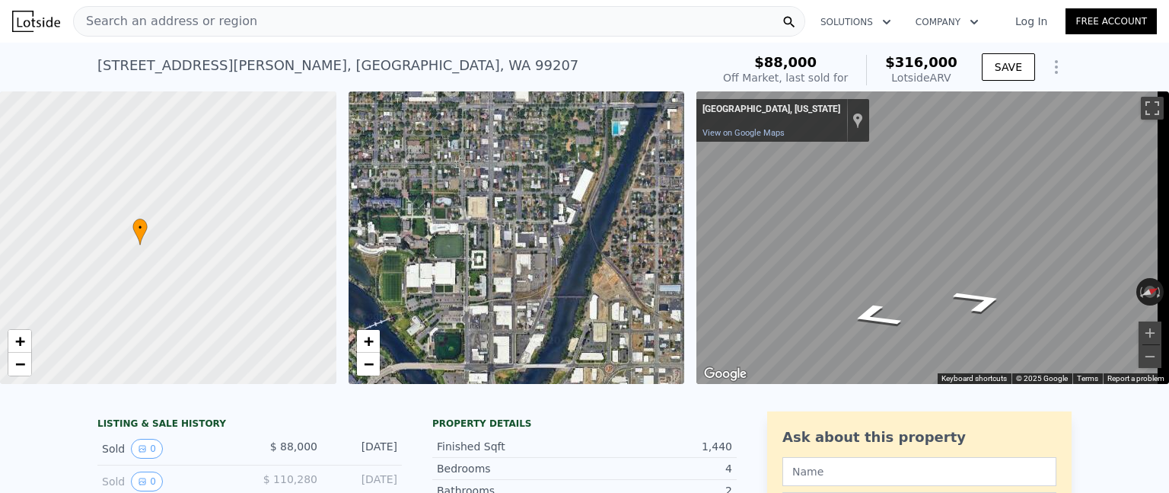
drag, startPoint x: 469, startPoint y: 238, endPoint x: 482, endPoint y: 209, distance: 31.0
click at [482, 209] on div "• + −" at bounding box center [517, 237] width 337 height 292
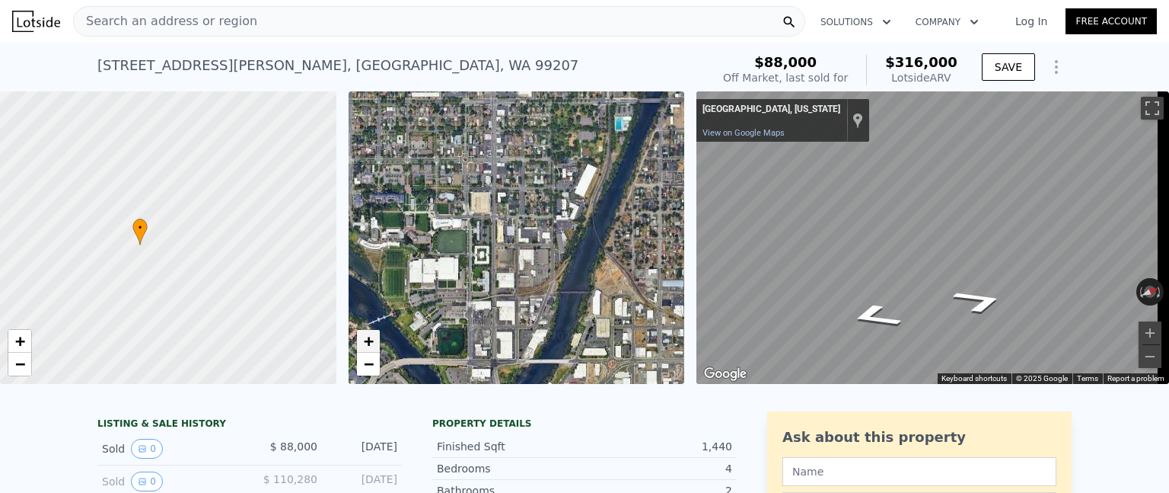
click at [375, 337] on link "+" at bounding box center [368, 341] width 23 height 23
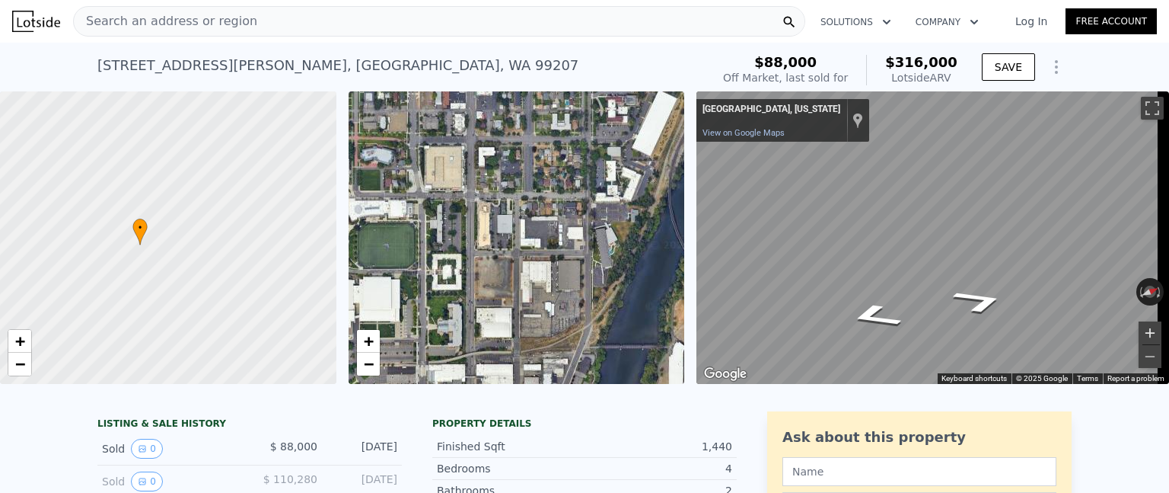
click at [1139, 324] on button "Zoom in" at bounding box center [1150, 332] width 23 height 23
click at [1139, 347] on button "Zoom out" at bounding box center [1150, 356] width 23 height 23
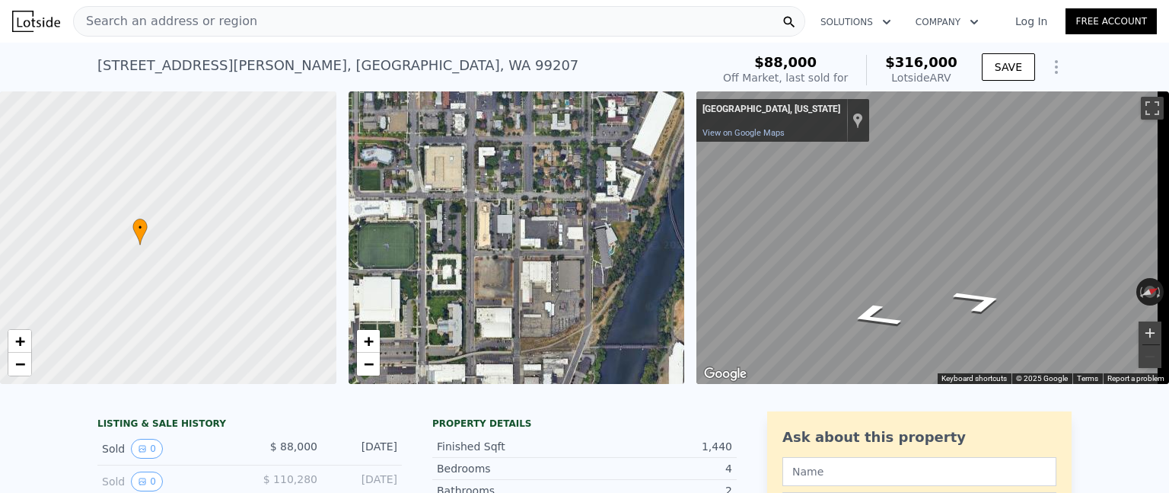
click at [1139, 324] on button "Zoom in" at bounding box center [1150, 332] width 23 height 23
click at [1139, 348] on button "Zoom out" at bounding box center [1150, 356] width 23 height 23
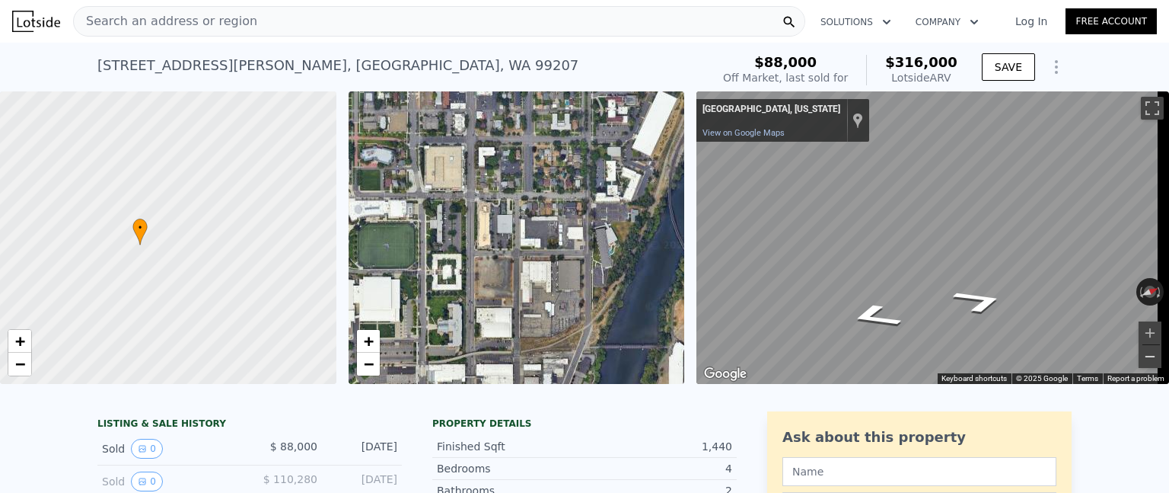
click at [1139, 348] on button "Zoom out" at bounding box center [1150, 356] width 23 height 23
click at [1139, 324] on button "Zoom in" at bounding box center [1150, 332] width 23 height 23
click at [1139, 346] on button "Zoom out" at bounding box center [1150, 356] width 23 height 23
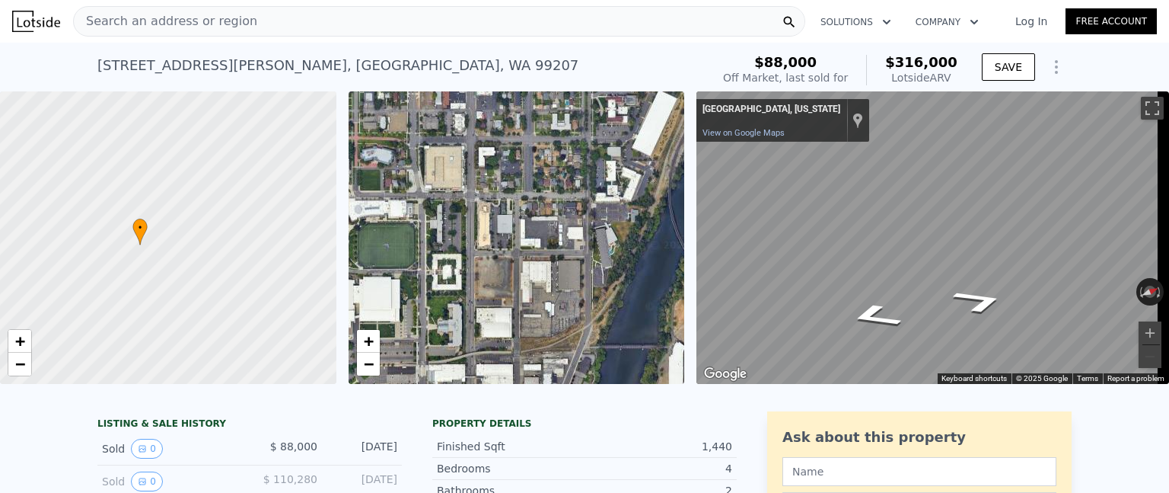
click at [968, 14] on icon "button" at bounding box center [974, 22] width 15 height 18
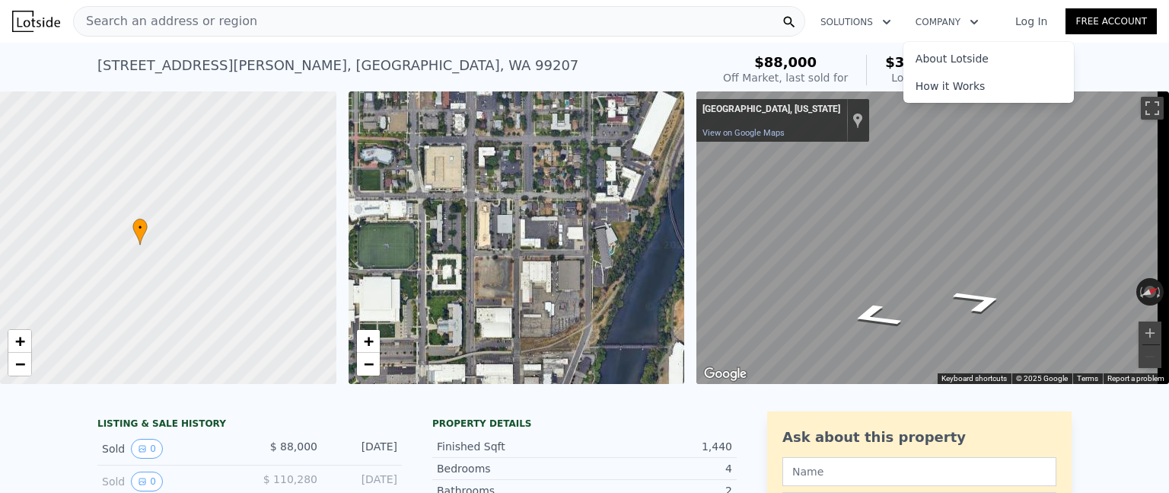
click at [968, 14] on icon "button" at bounding box center [974, 22] width 15 height 18
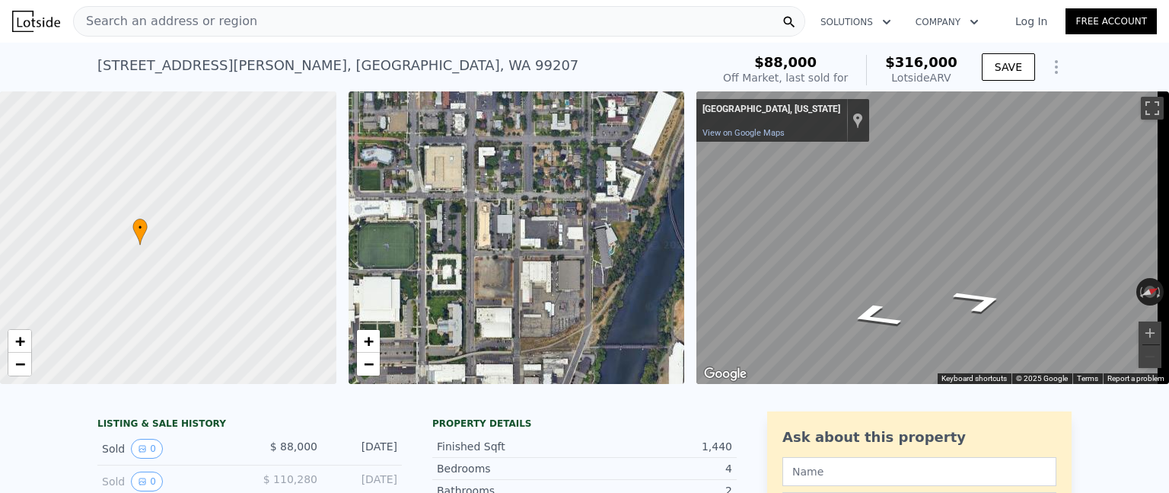
click at [728, 24] on div "Search an address or region" at bounding box center [439, 21] width 732 height 30
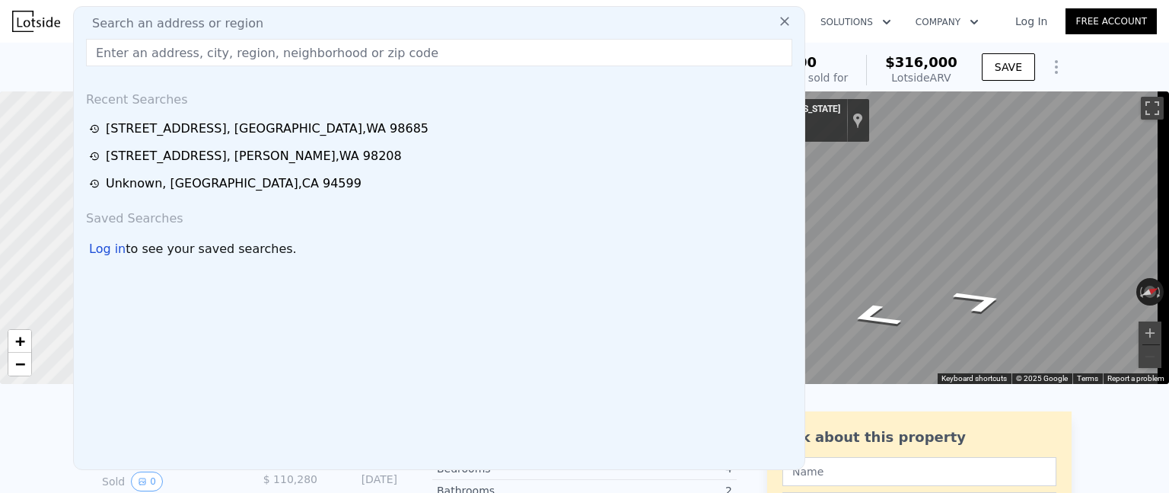
click at [3, 84] on div "[STREET_ADDRESS][PERSON_NAME] Sold [DATE] for $88k (~ARV $316k ) $88,000 Off Ma…" at bounding box center [584, 67] width 1169 height 49
